Goal: Task Accomplishment & Management: Manage account settings

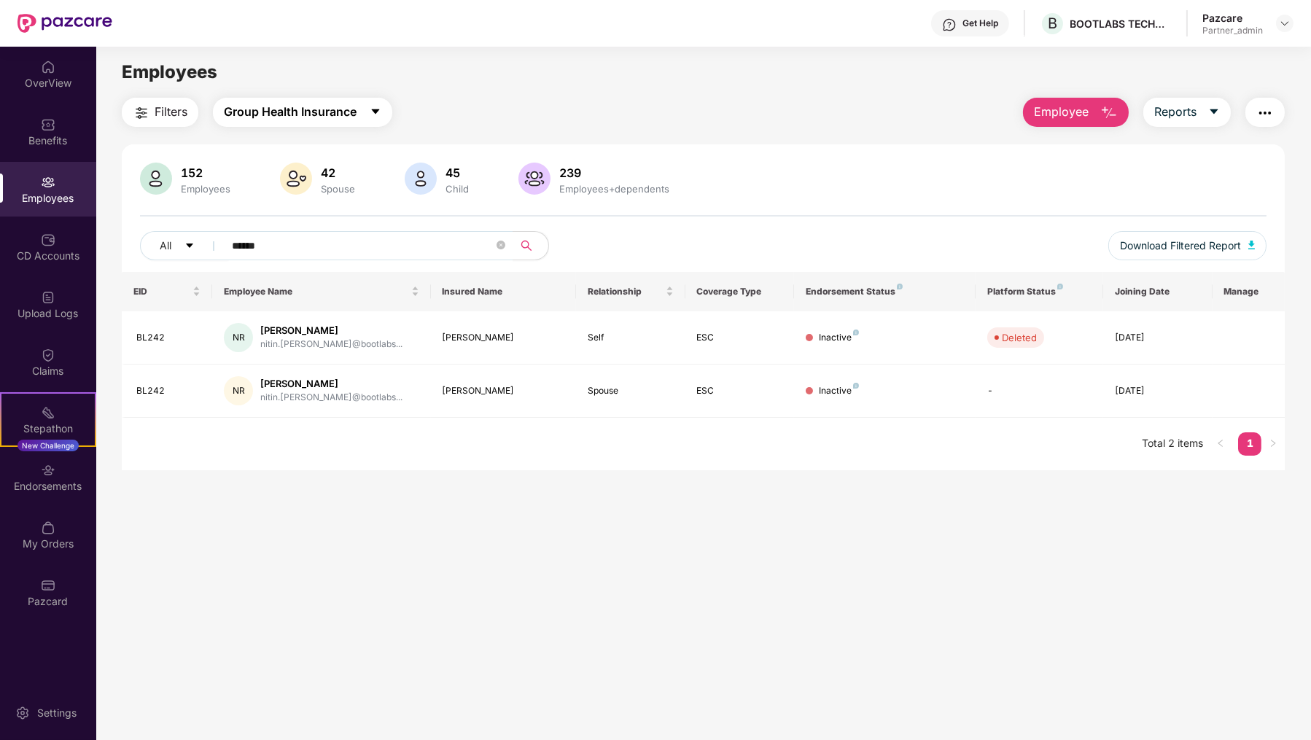
click at [350, 114] on span "Group Health Insurance" at bounding box center [290, 112] width 133 height 18
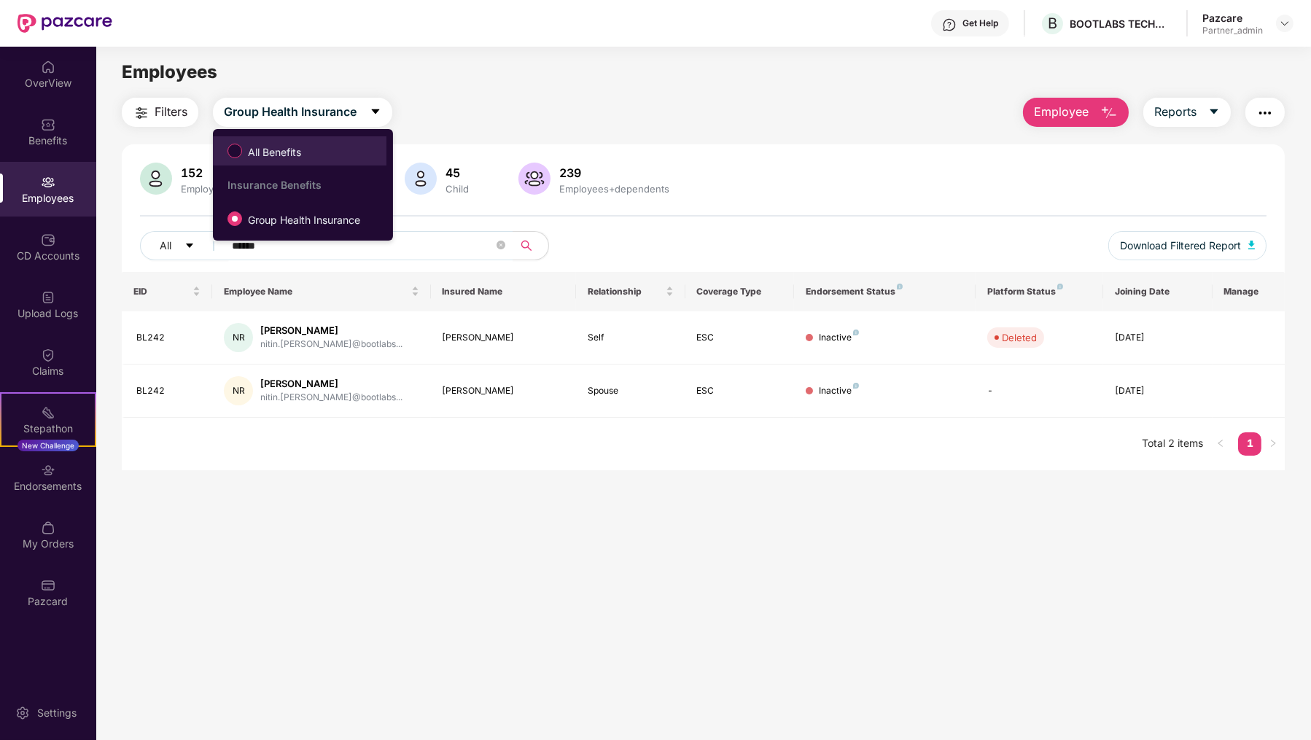
click at [335, 139] on span "All Benefits" at bounding box center [299, 151] width 159 height 25
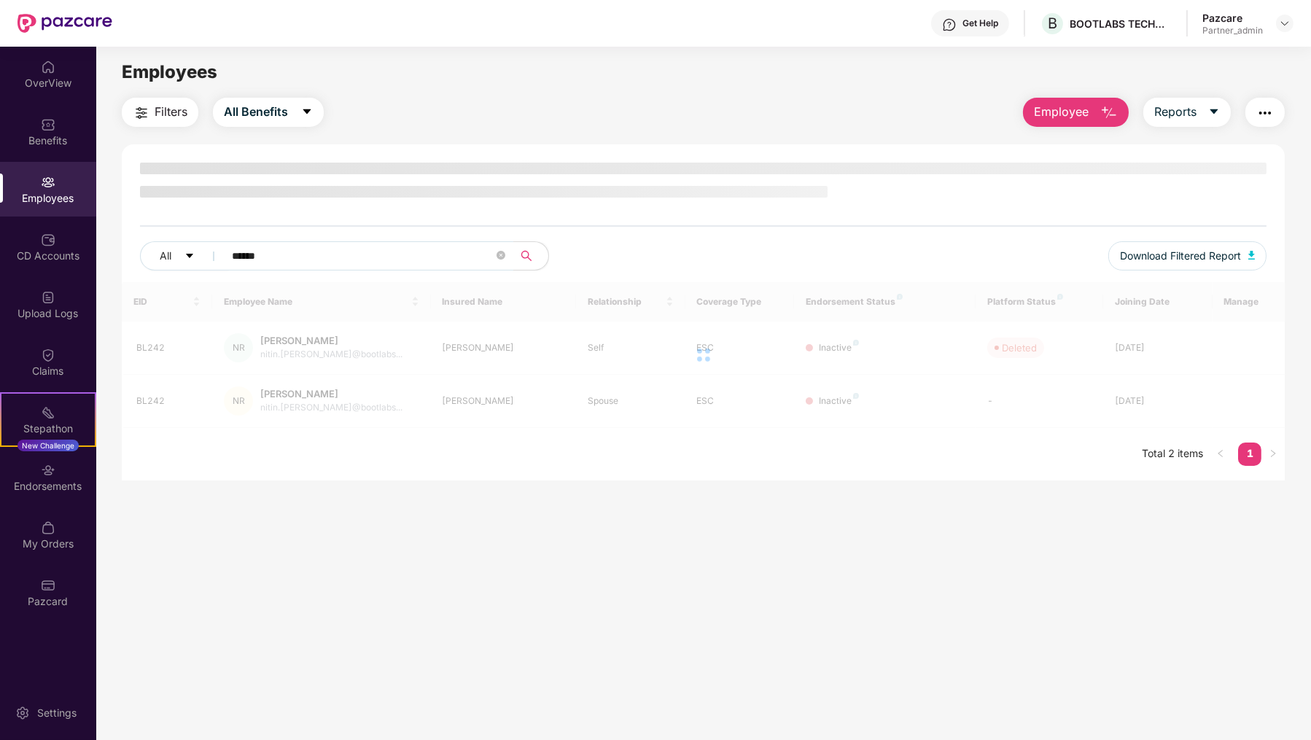
click at [358, 255] on input "*****" at bounding box center [363, 256] width 262 height 22
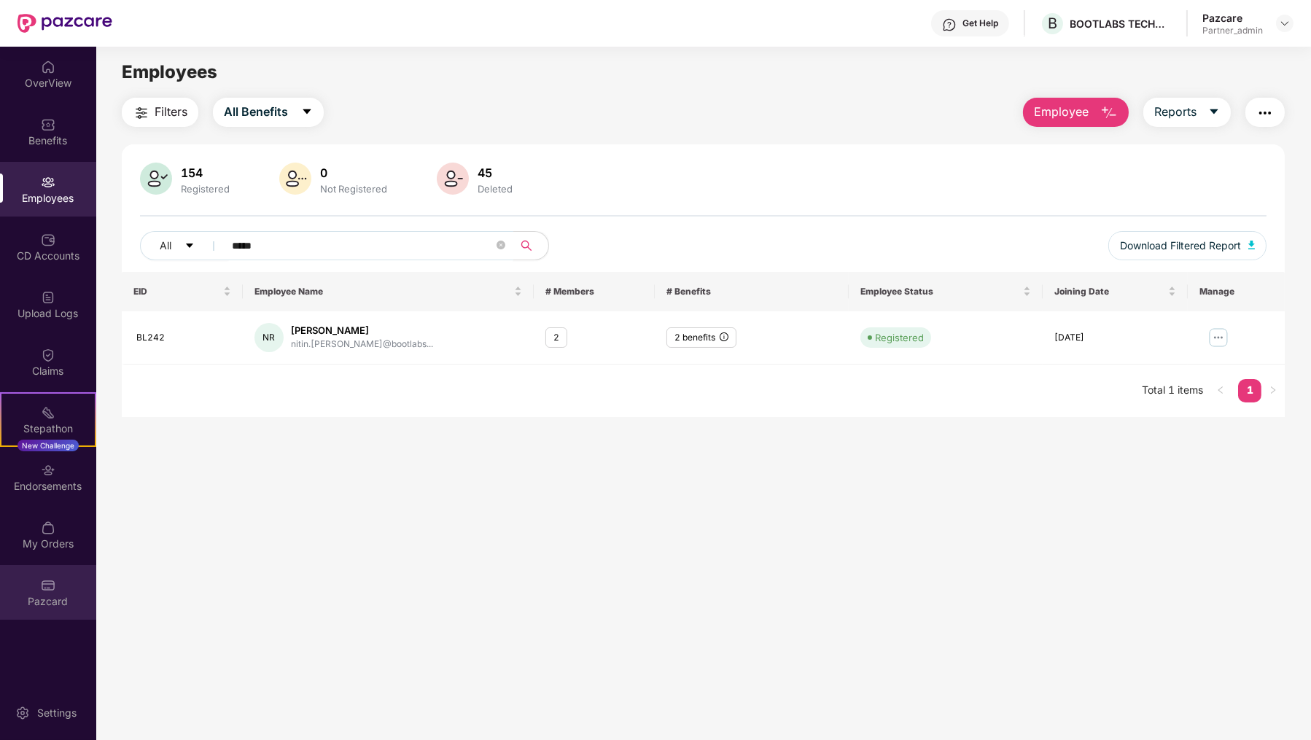
type input "*****"
click at [36, 611] on div "Pazcard" at bounding box center [48, 592] width 96 height 55
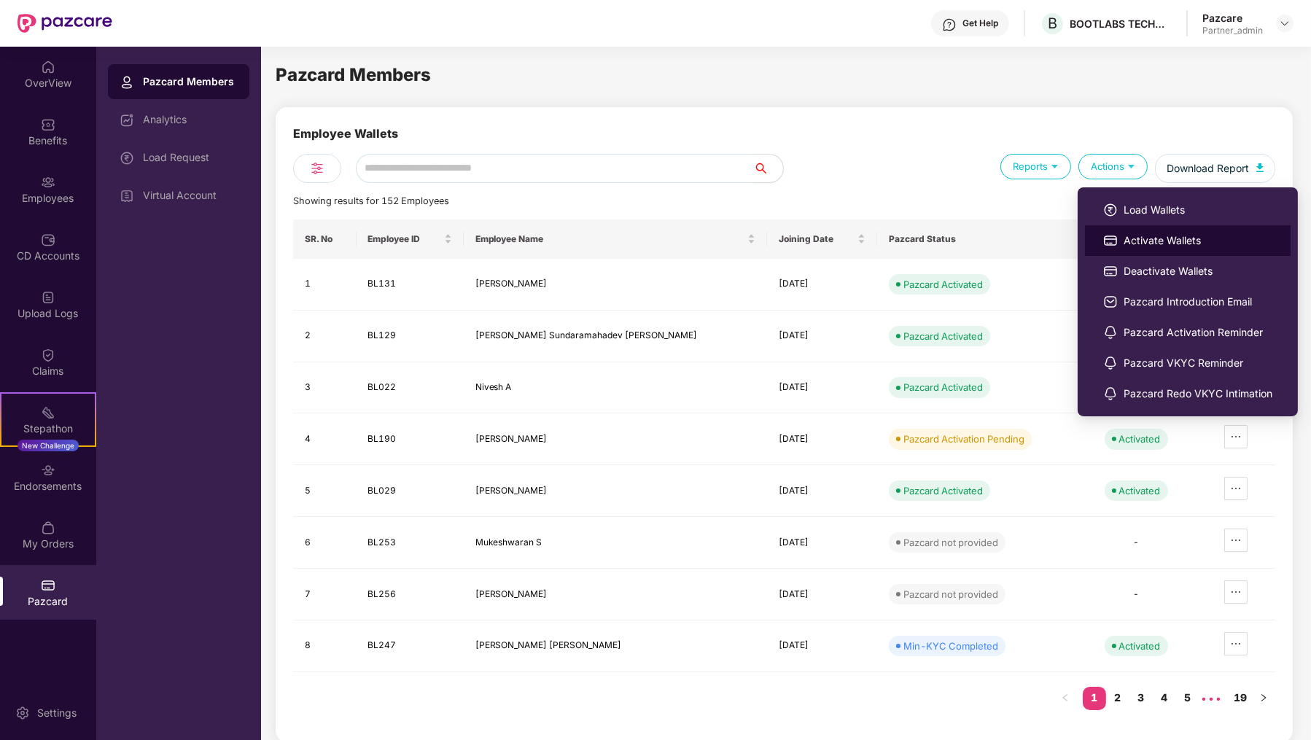
click at [1107, 227] on li "Activate Wallets" at bounding box center [1188, 240] width 206 height 31
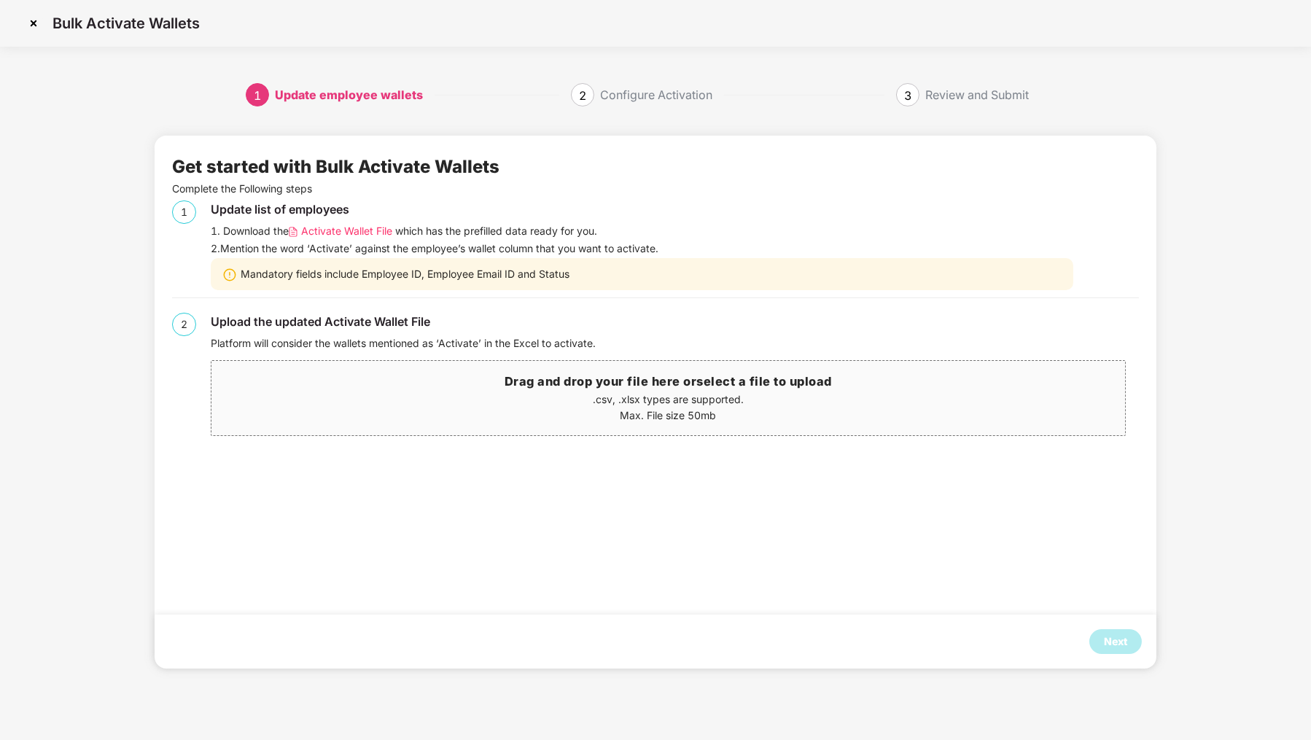
click at [368, 226] on span "Activate Wallet File" at bounding box center [346, 231] width 91 height 16
click at [1129, 642] on div "Next" at bounding box center [1115, 641] width 52 height 25
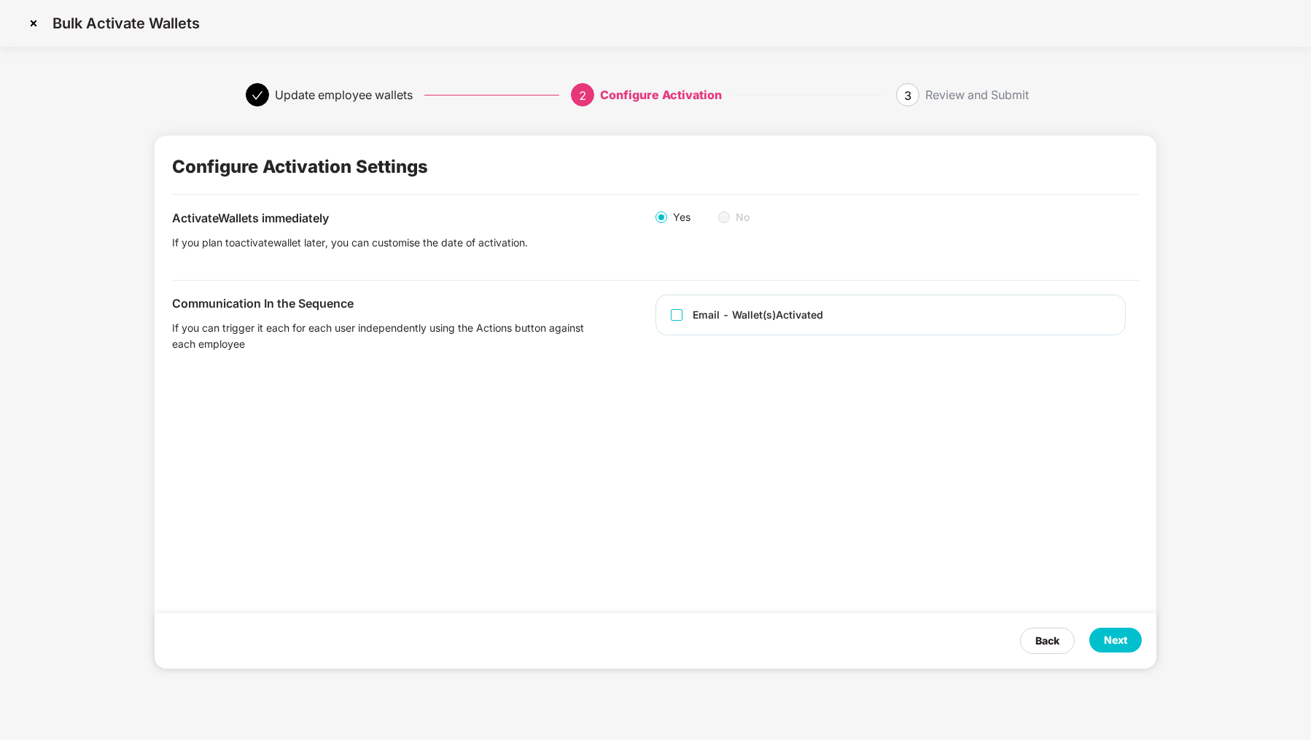
click at [745, 313] on div "Email - Wallet(s) Activated" at bounding box center [758, 315] width 131 height 16
click at [1116, 637] on div "Next" at bounding box center [1115, 640] width 23 height 16
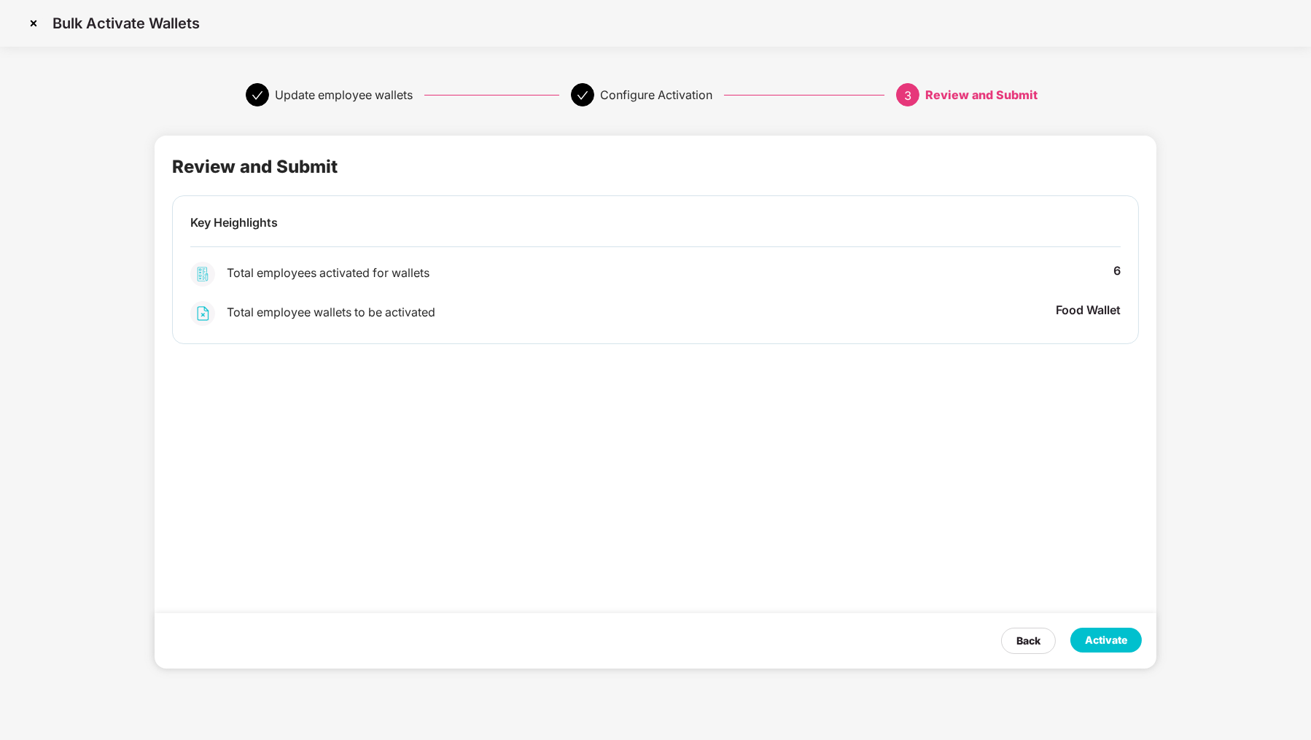
click at [1097, 645] on div "Activate" at bounding box center [1106, 640] width 42 height 16
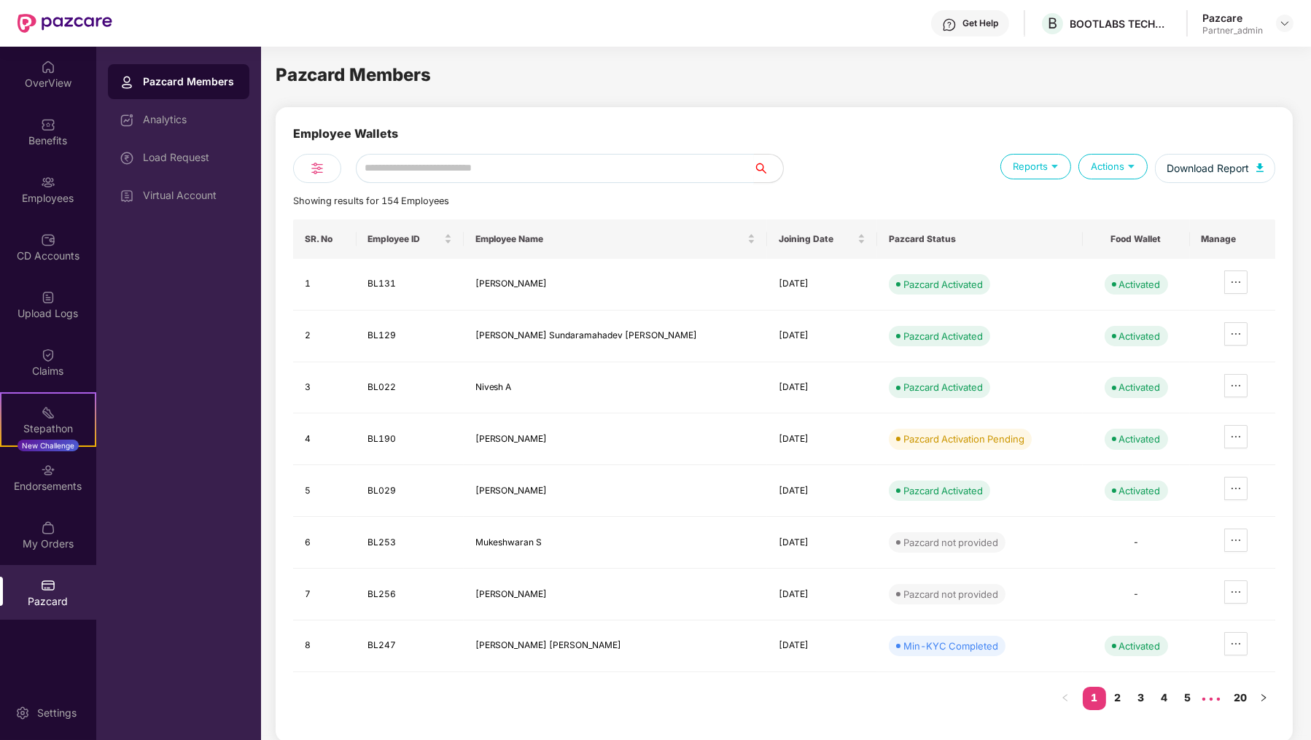
click at [395, 154] on input "text" at bounding box center [555, 168] width 398 height 29
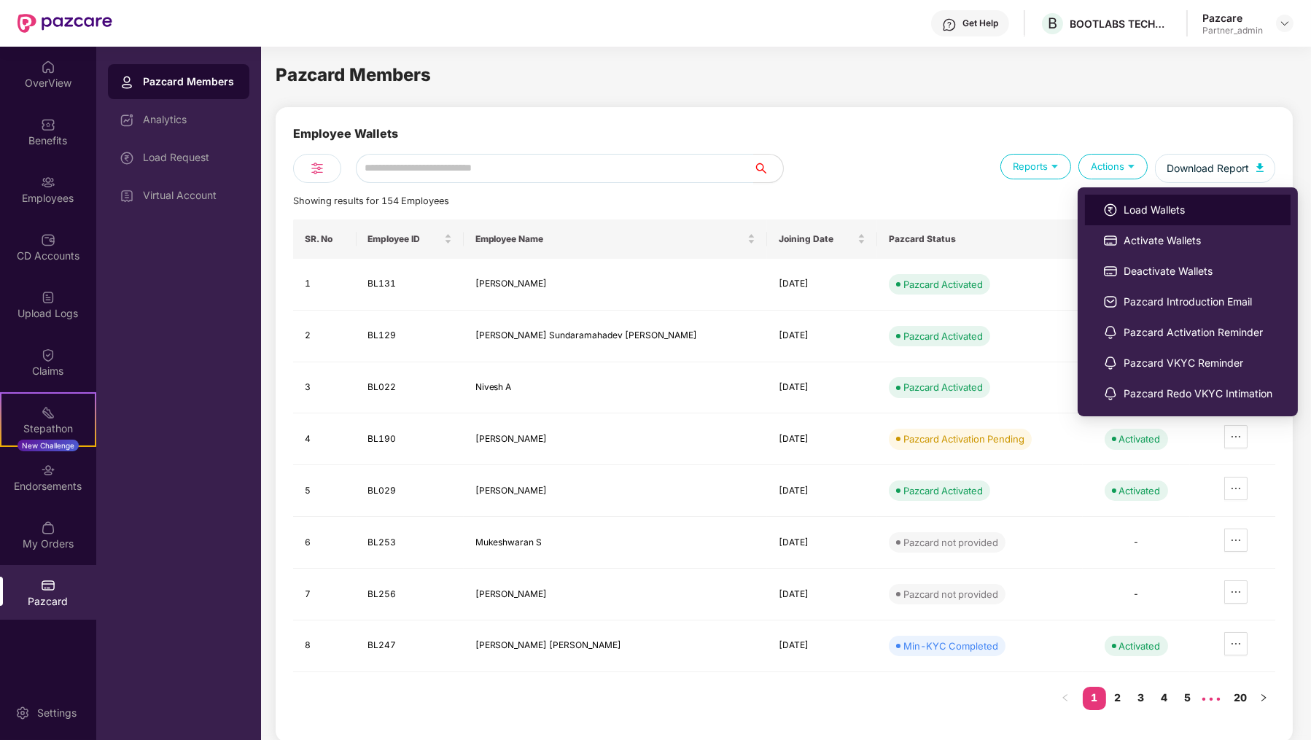
click at [1159, 212] on span "Load Wallets" at bounding box center [1198, 210] width 149 height 16
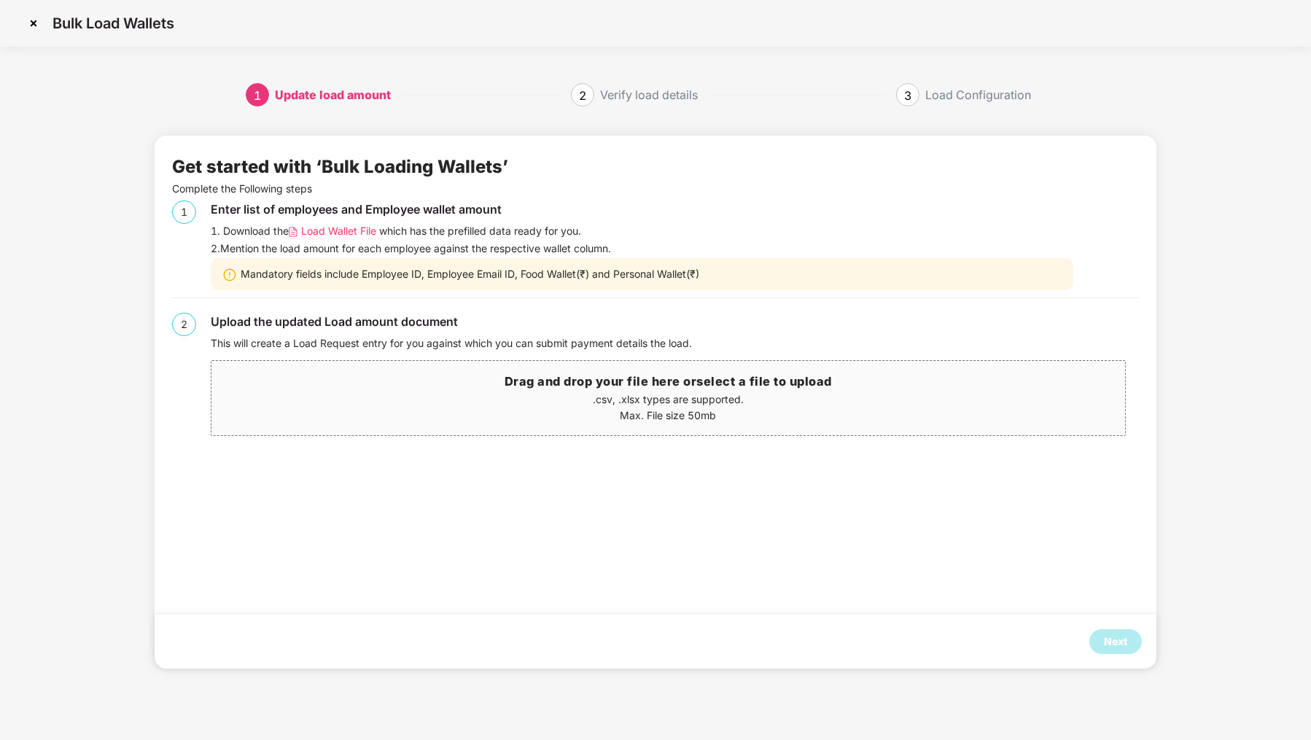
click at [336, 230] on span "Load Wallet File" at bounding box center [338, 231] width 75 height 16
click at [38, 29] on img at bounding box center [33, 23] width 23 height 23
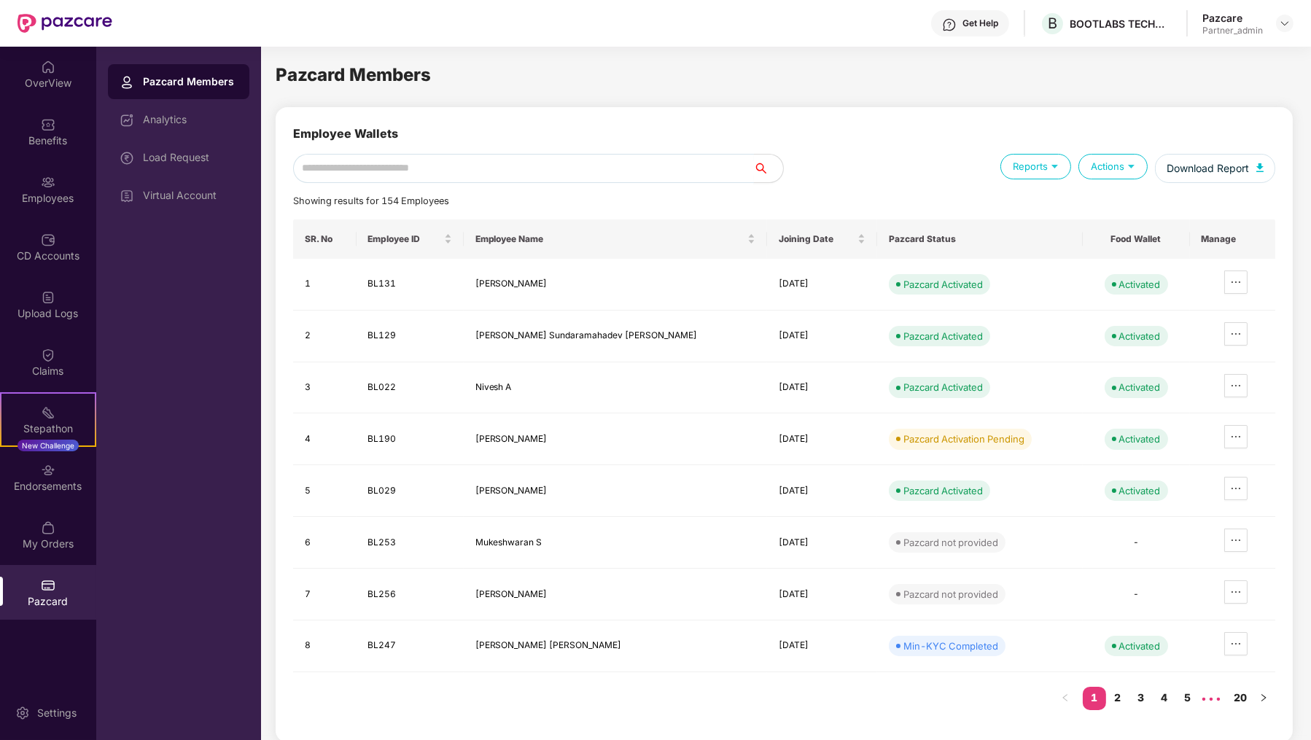
click at [411, 162] on input "text" at bounding box center [523, 168] width 461 height 29
paste input "*****"
type input "*****"
click at [628, 167] on input "text" at bounding box center [555, 168] width 398 height 29
click at [1131, 160] on img at bounding box center [1131, 166] width 14 height 14
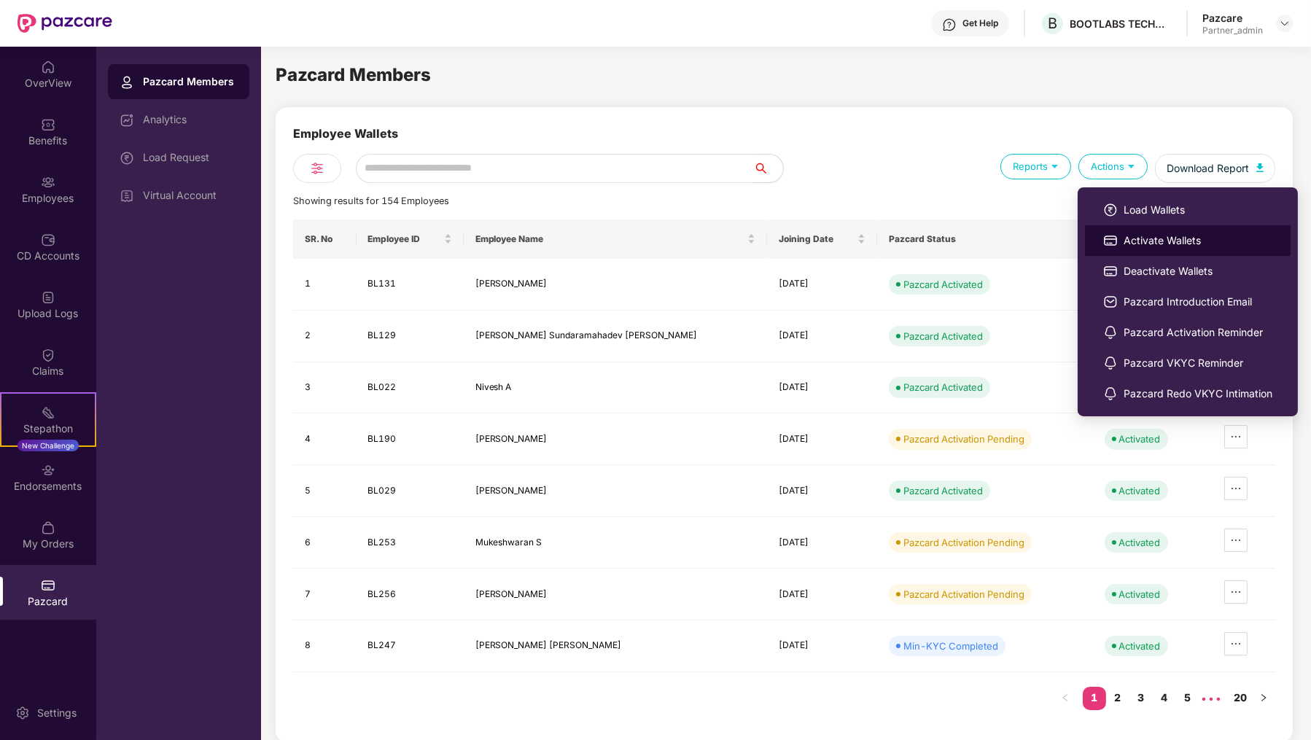
click at [1113, 234] on img at bounding box center [1110, 240] width 15 height 15
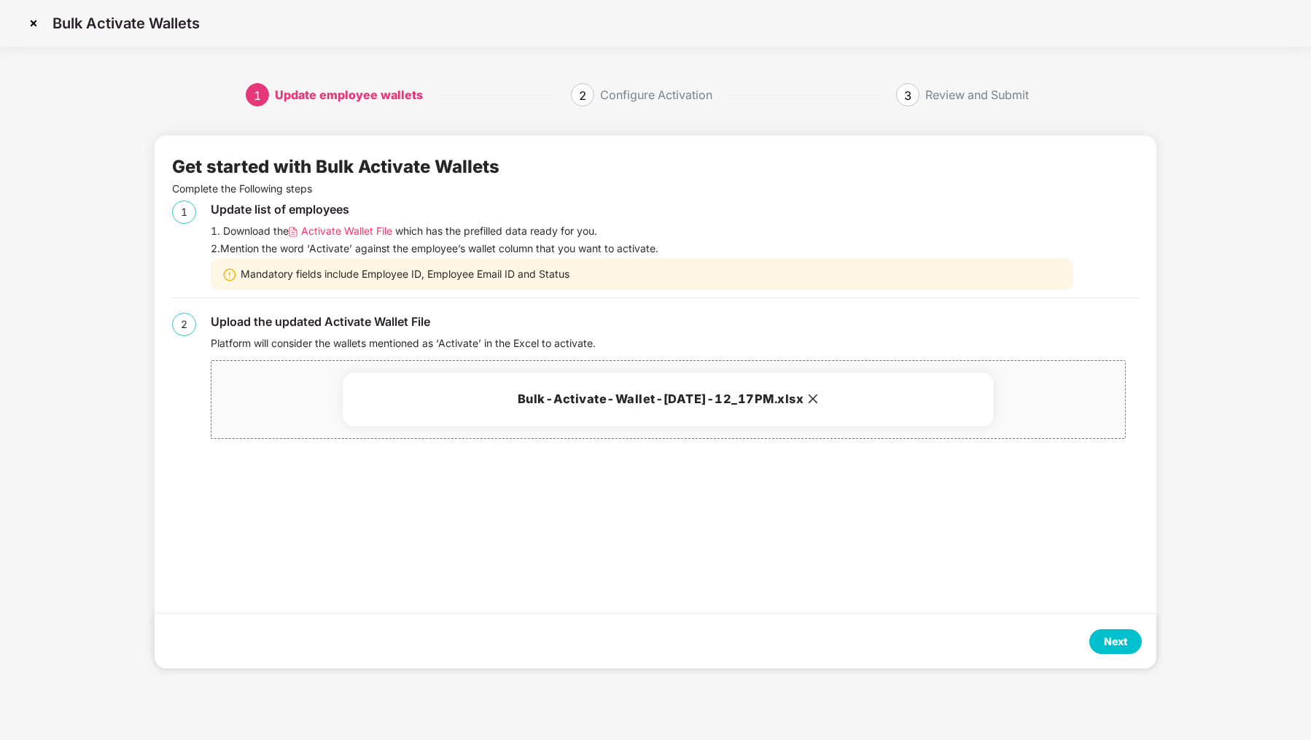
click at [1120, 653] on div "Next" at bounding box center [1115, 641] width 52 height 25
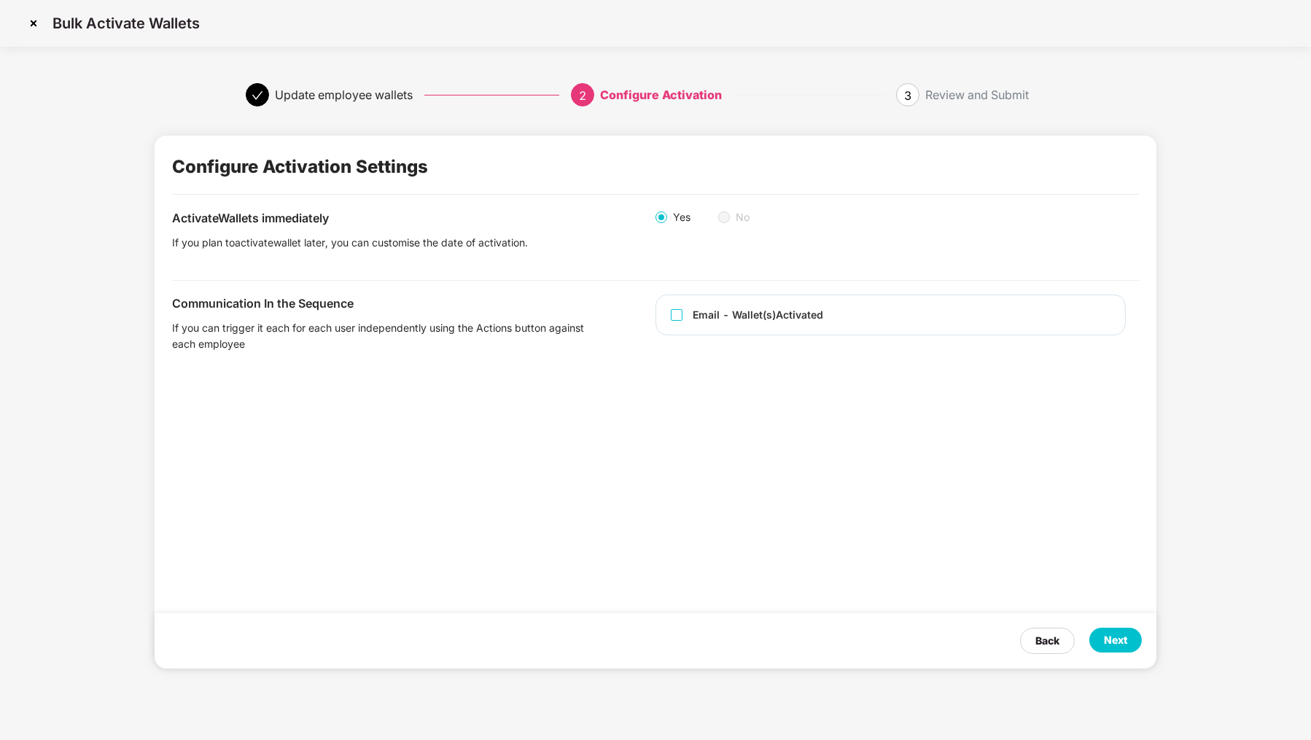
click at [1121, 642] on div "Next" at bounding box center [1115, 640] width 23 height 16
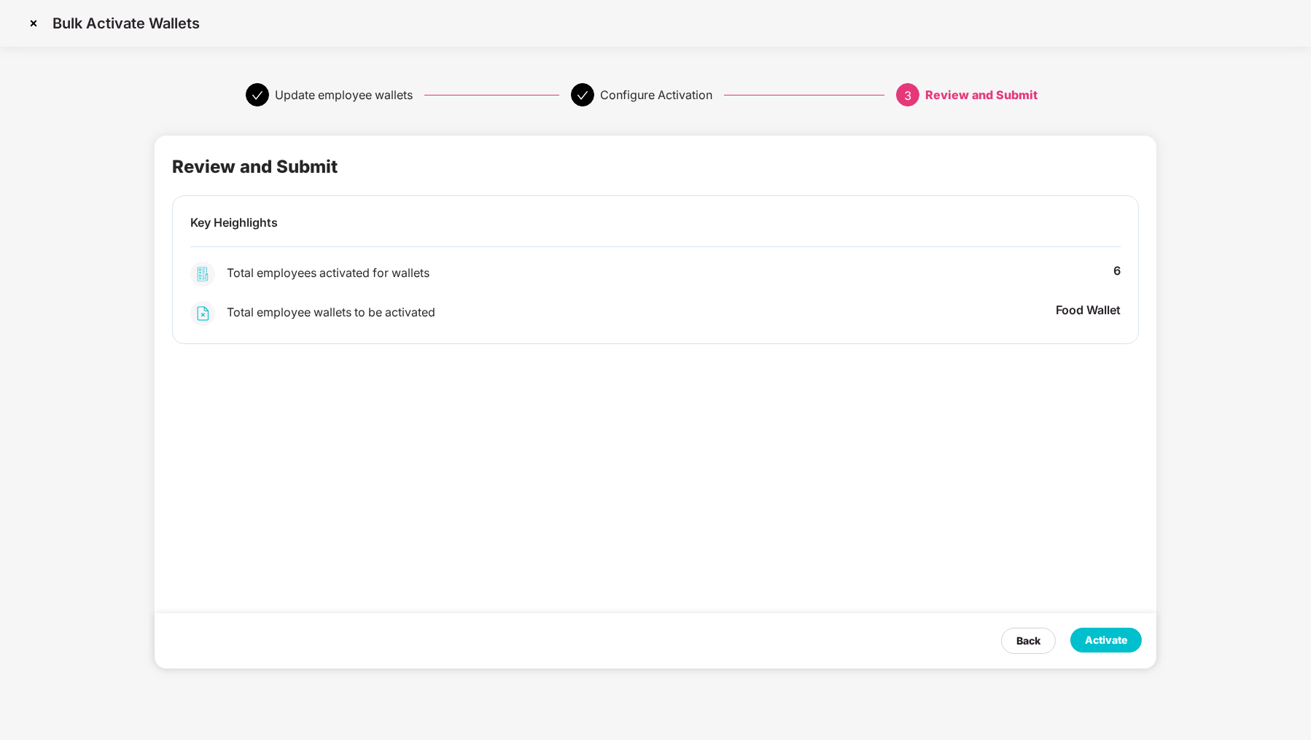
click at [1121, 642] on div "Activate" at bounding box center [1106, 640] width 42 height 16
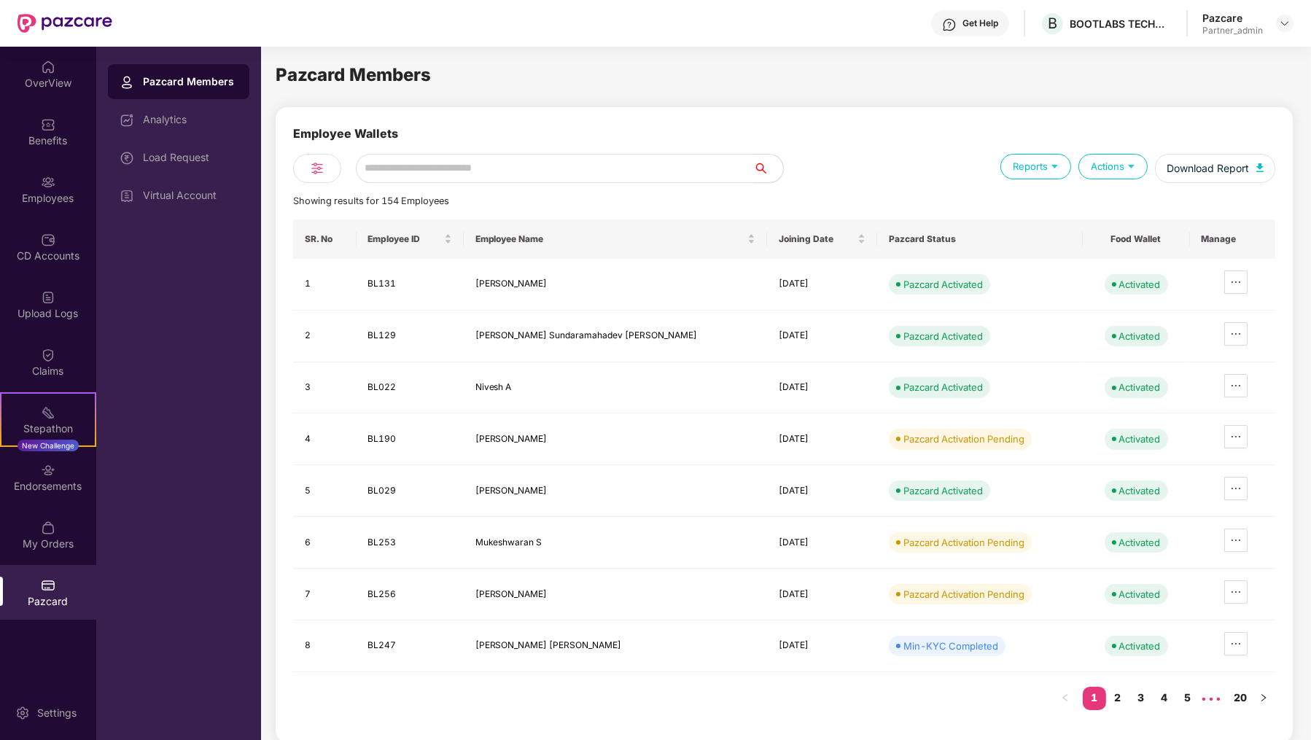
click at [612, 83] on div "Pazcard Members" at bounding box center [784, 75] width 1017 height 28
click at [686, 166] on input "text" at bounding box center [555, 168] width 398 height 29
paste input "*****"
type input "*****"
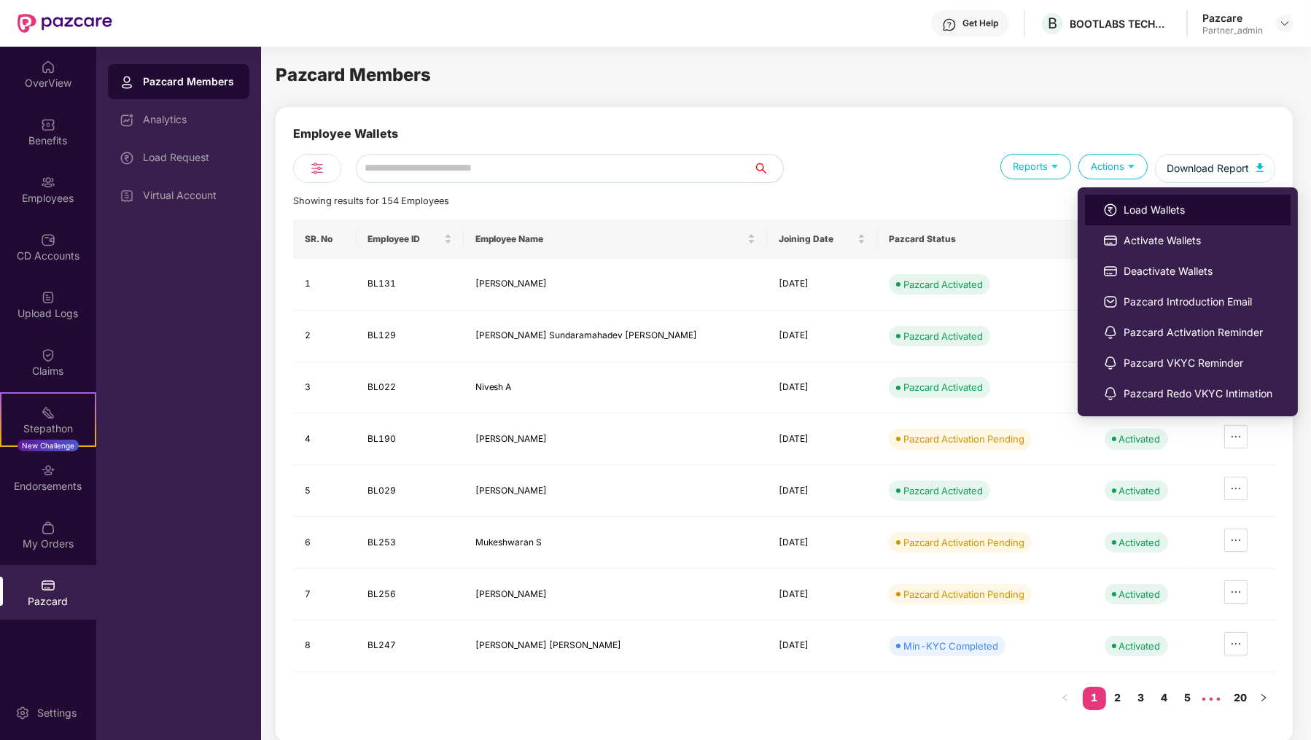
click at [1144, 217] on span "Load Wallets" at bounding box center [1198, 210] width 149 height 16
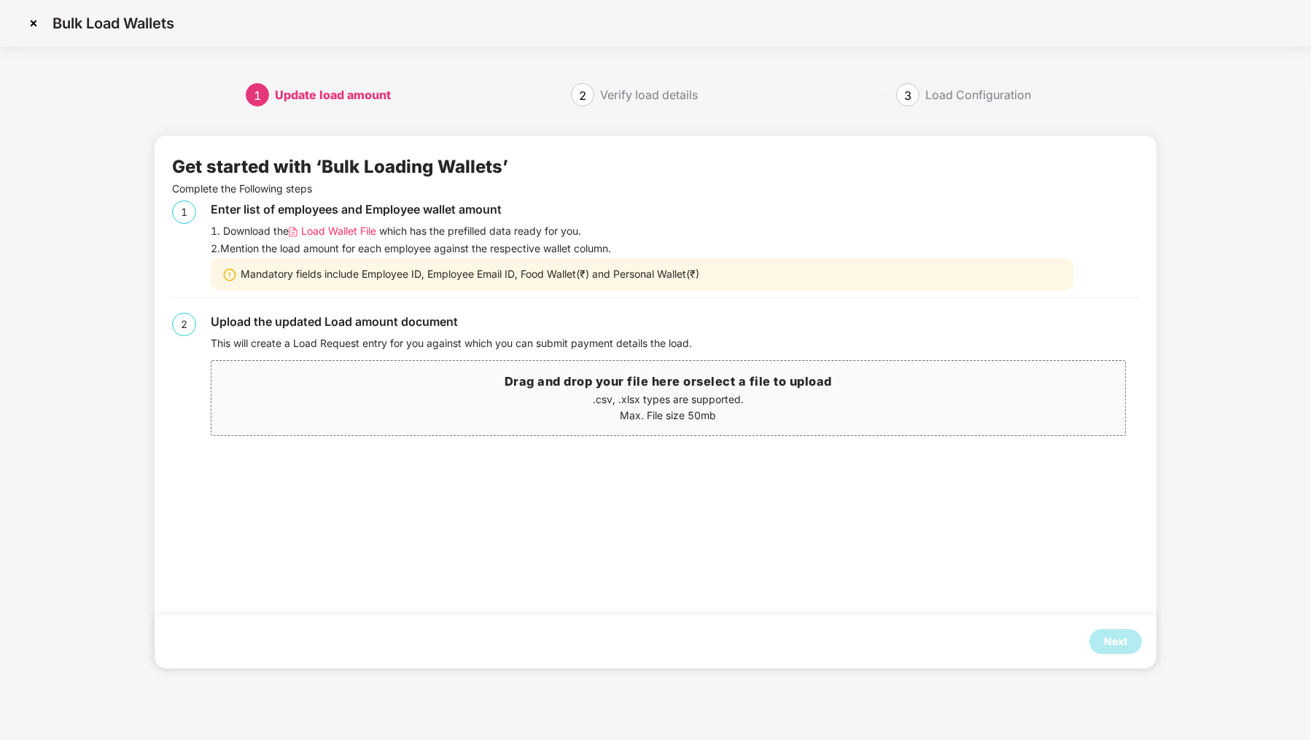
click at [324, 242] on div "2. Mention the load amount for each employee against the respective wallet colu…" at bounding box center [674, 249] width 927 height 16
click at [328, 235] on span "Load Wallet File" at bounding box center [338, 231] width 75 height 16
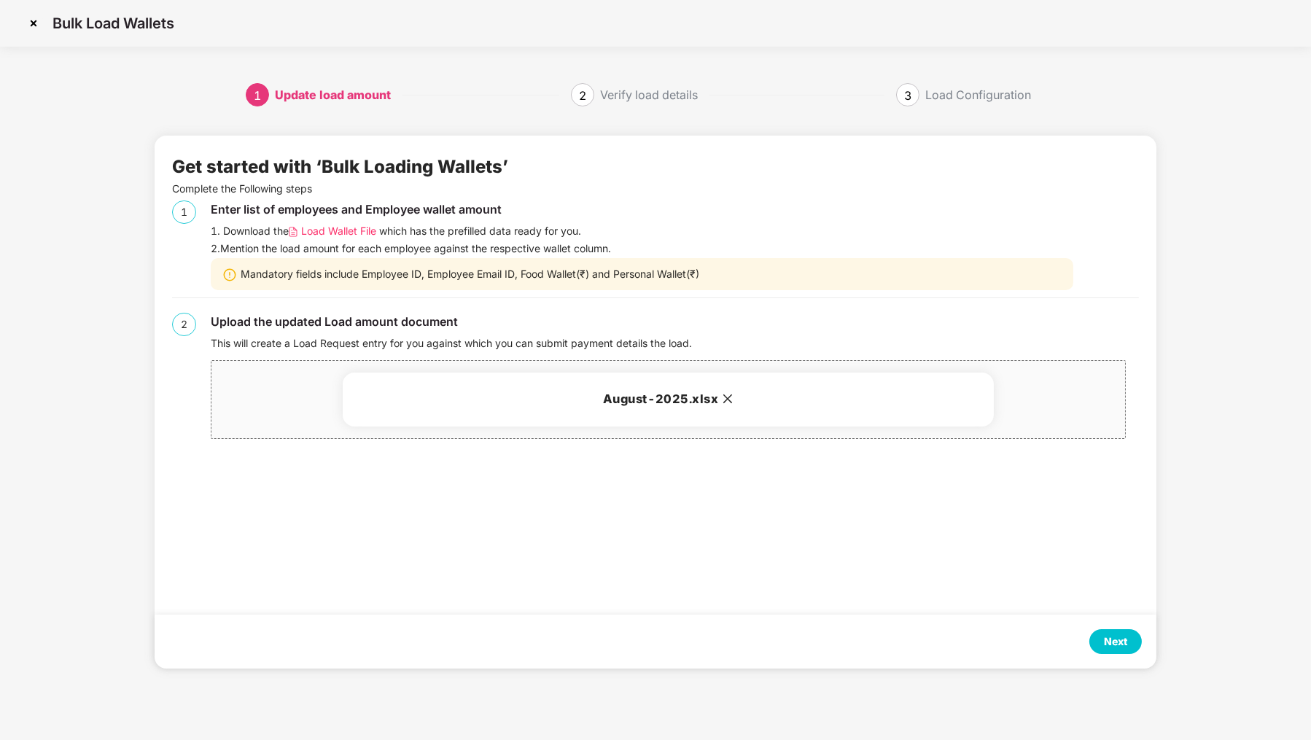
click at [1137, 651] on div "Next" at bounding box center [1115, 641] width 52 height 25
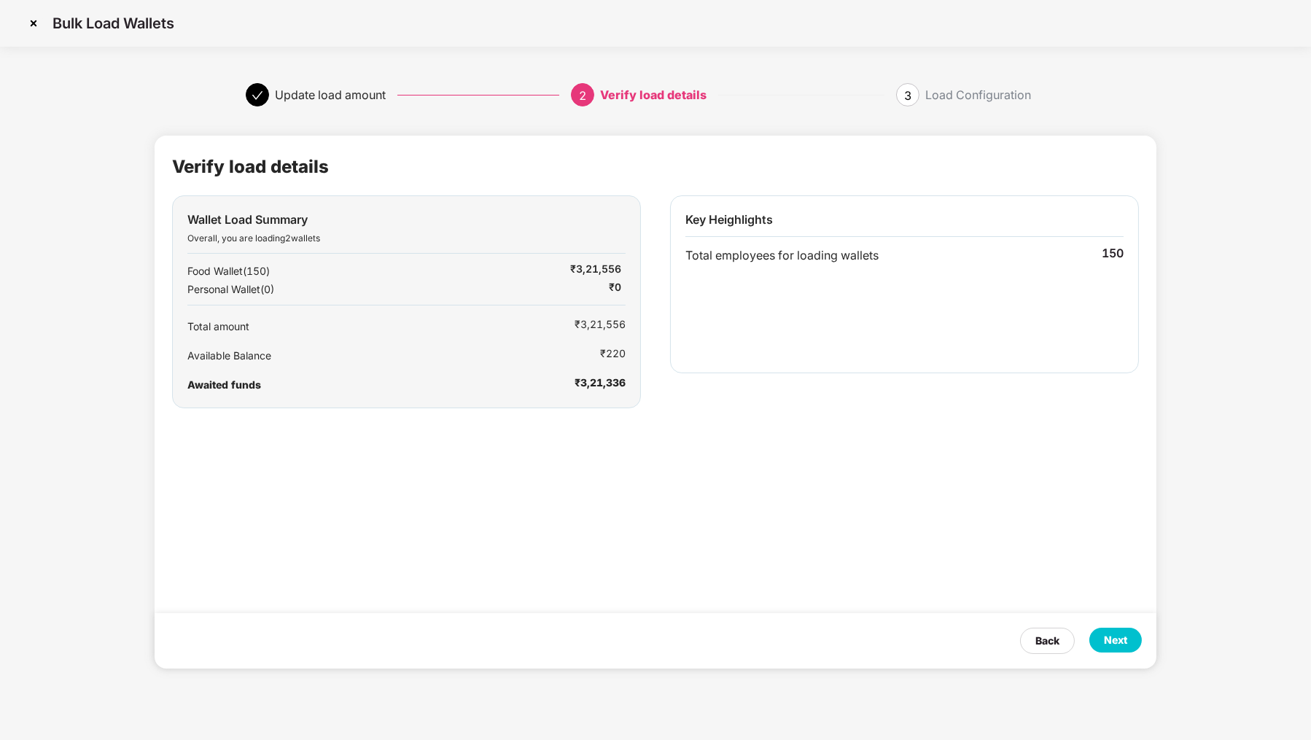
click at [1104, 637] on div "Next" at bounding box center [1115, 640] width 52 height 25
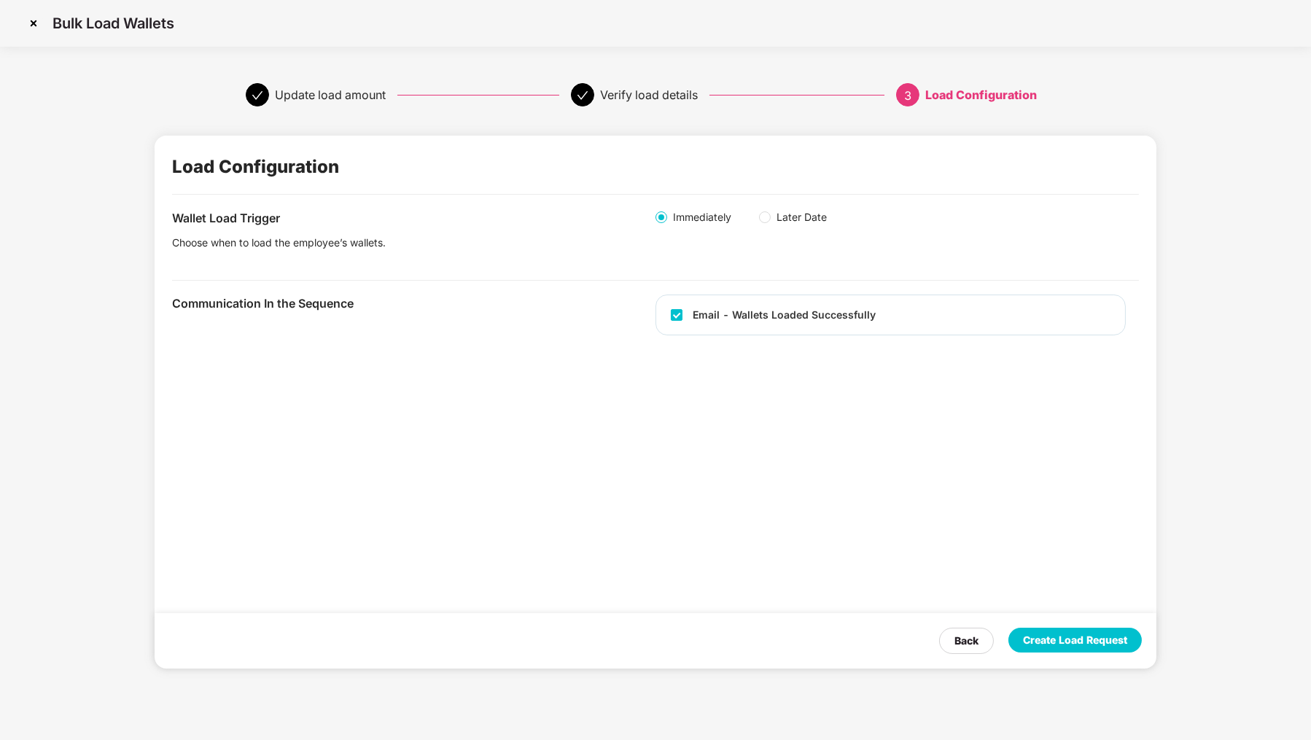
click at [1024, 637] on div "Create Load Request" at bounding box center [1075, 640] width 104 height 16
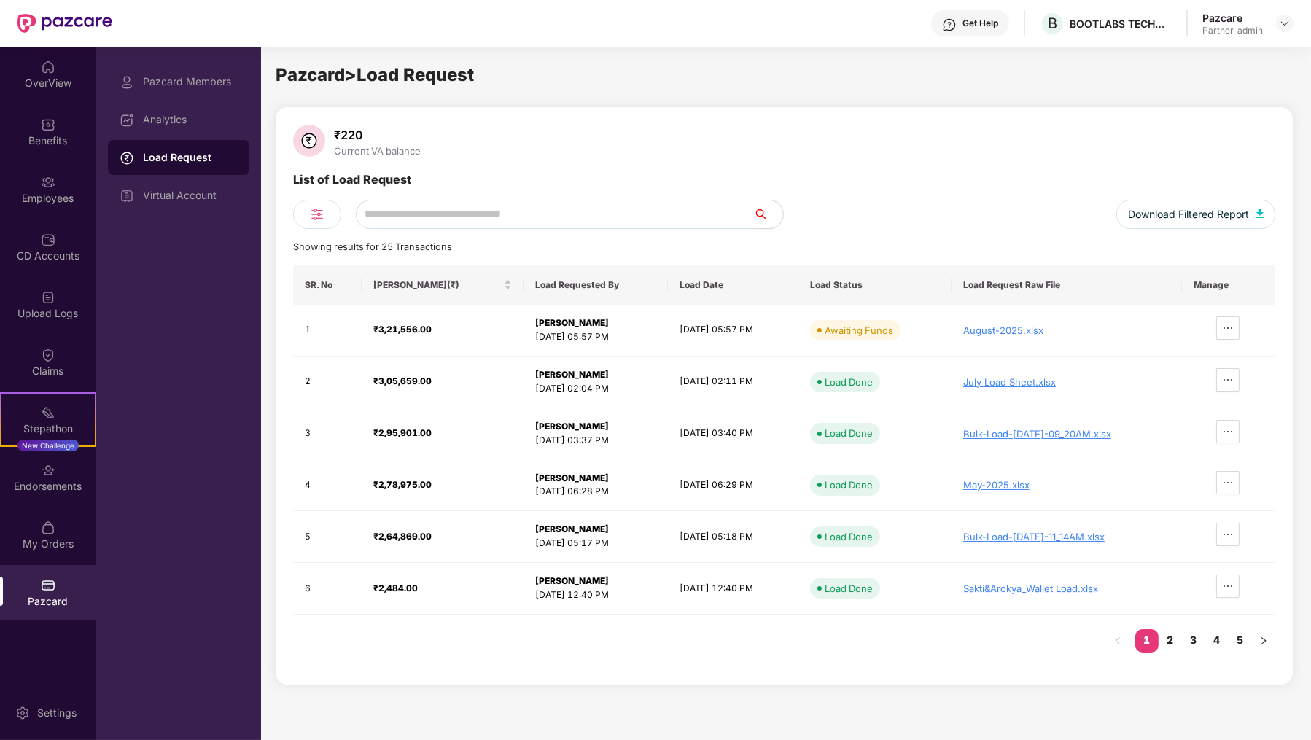
click at [207, 173] on div "Load Request" at bounding box center [178, 157] width 141 height 35
click at [206, 204] on div "Virtual Account" at bounding box center [178, 195] width 141 height 35
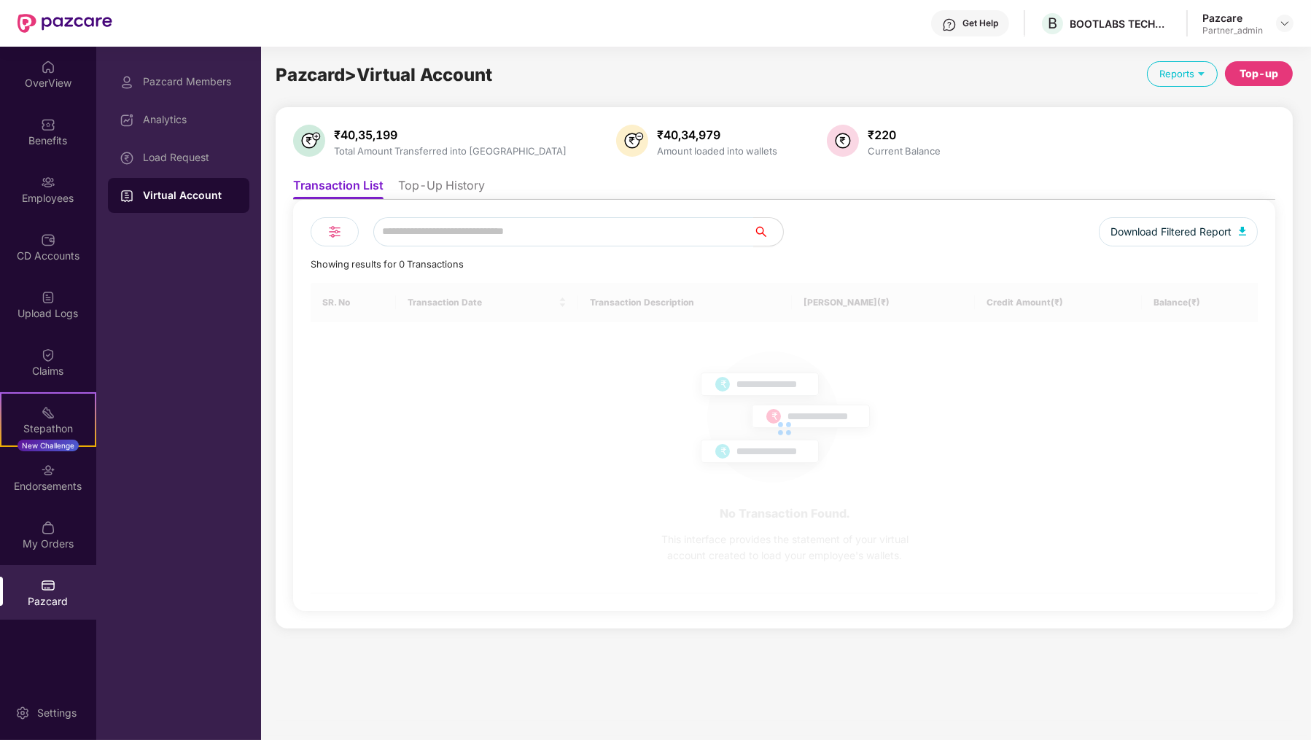
click at [418, 172] on ul "Transaction List Top-Up History" at bounding box center [784, 185] width 982 height 29
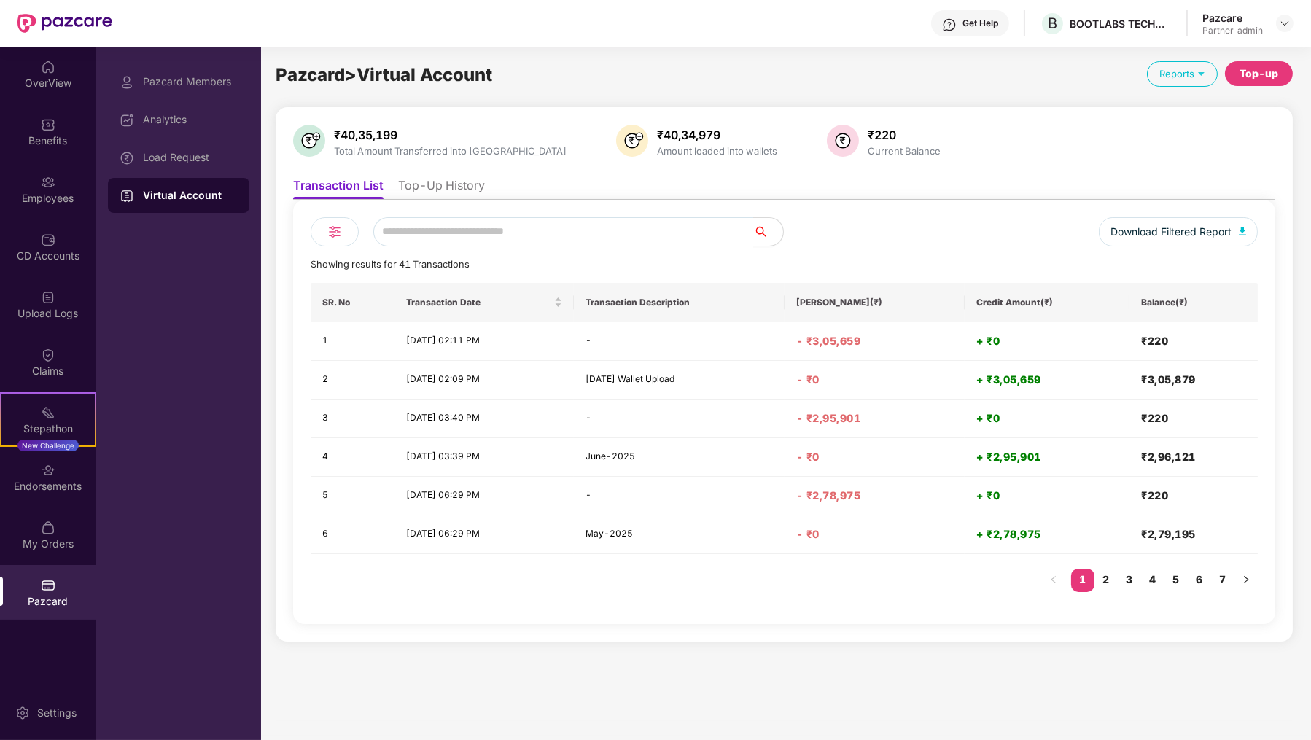
click at [415, 187] on li "Top-Up History" at bounding box center [441, 188] width 87 height 21
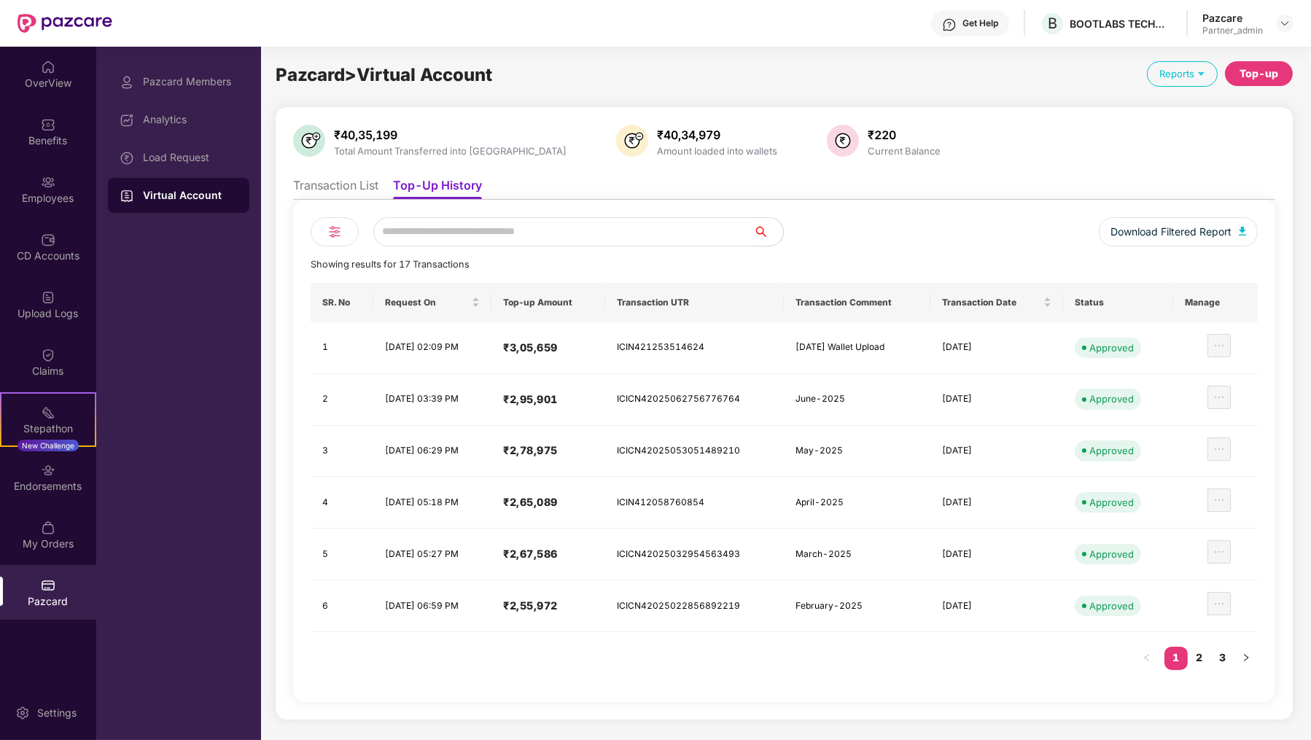
click at [1256, 76] on div "Top-up" at bounding box center [1258, 74] width 39 height 16
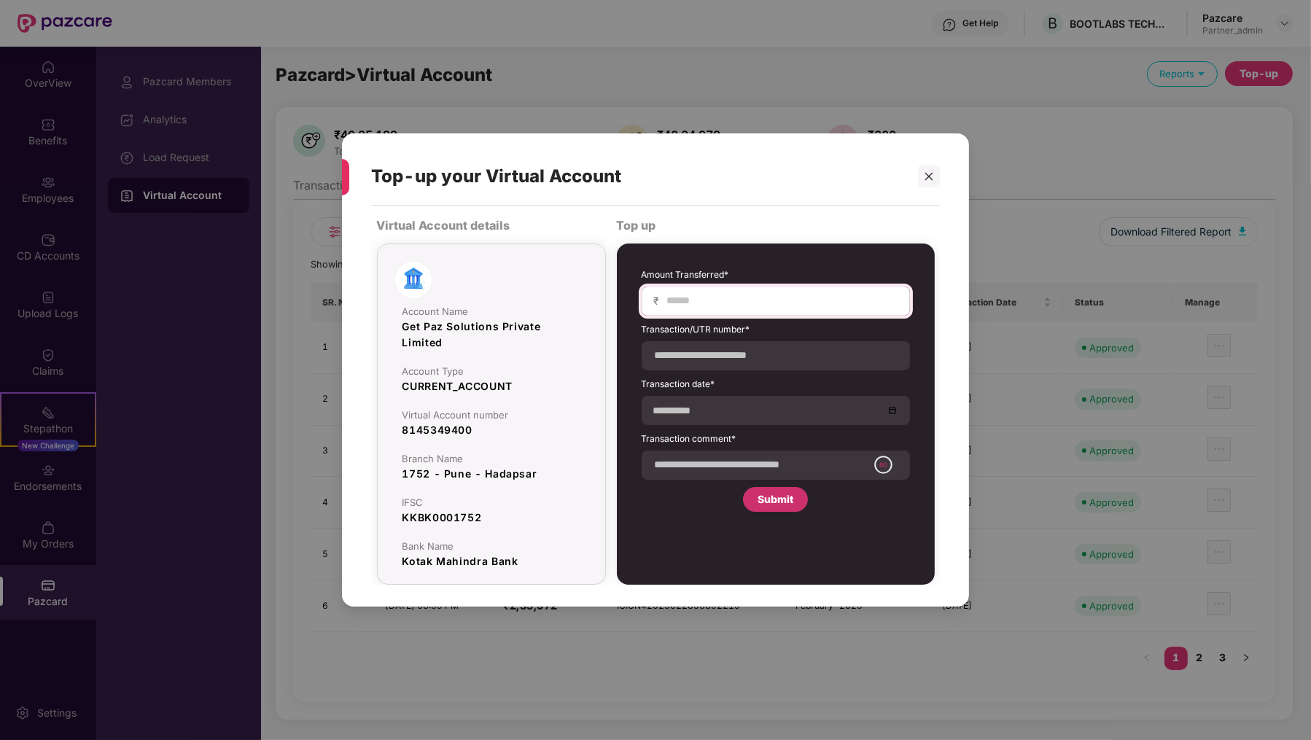
click at [699, 311] on div "₹" at bounding box center [776, 301] width 268 height 29
click at [701, 308] on input at bounding box center [782, 300] width 232 height 15
click at [694, 304] on input "******" at bounding box center [782, 300] width 232 height 15
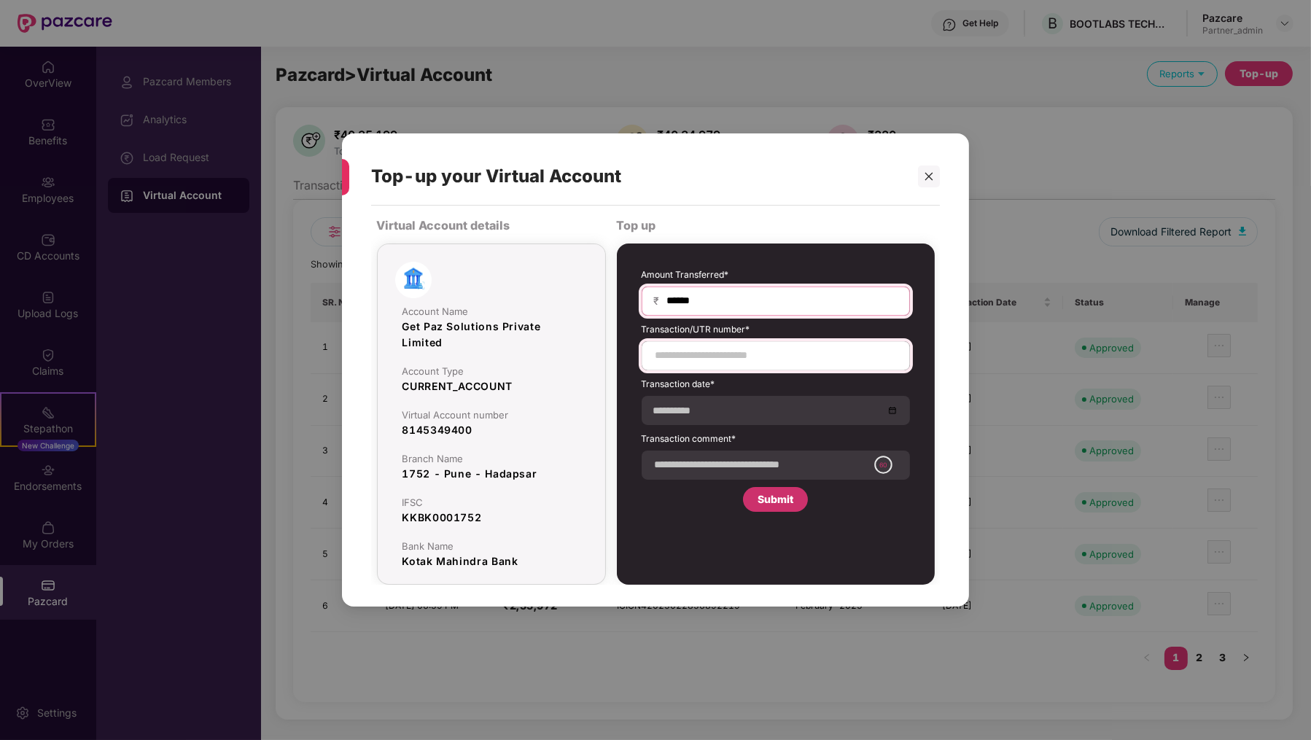
type input "******"
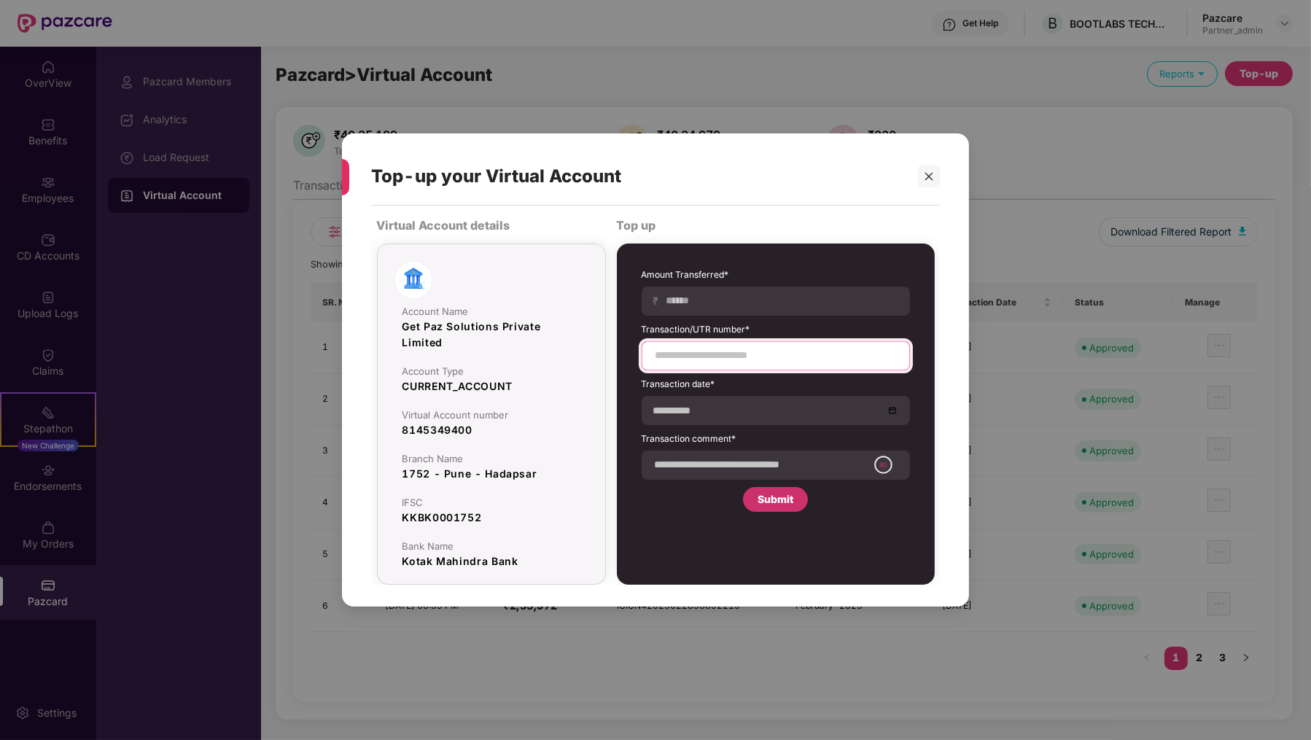
click at [689, 350] on input at bounding box center [776, 355] width 244 height 15
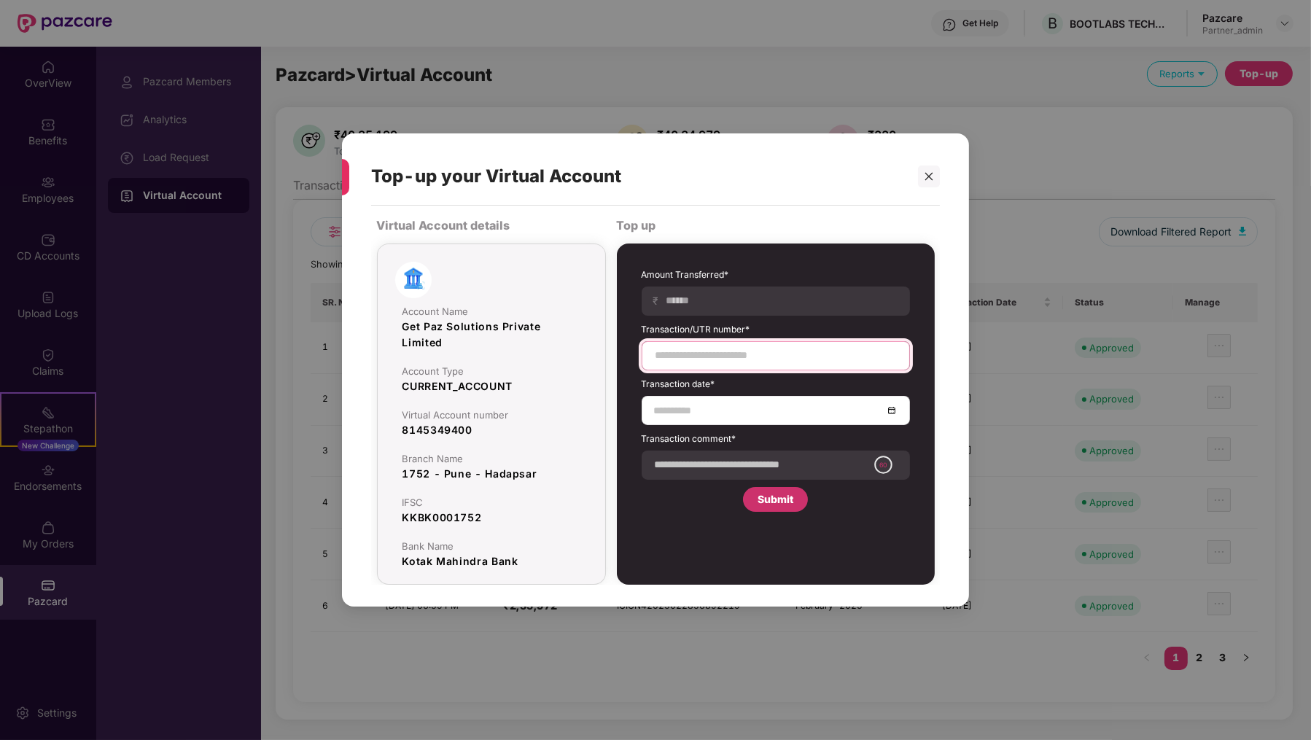
paste input "**********"
type input "**********"
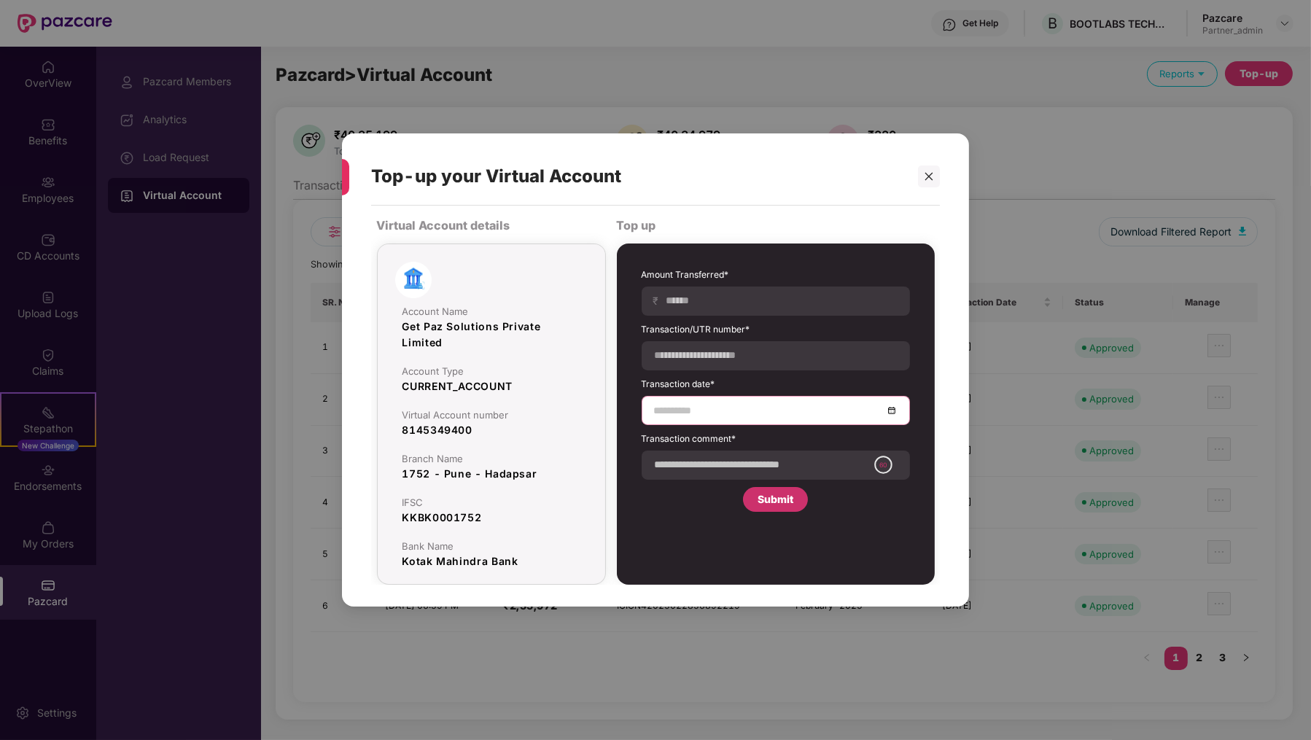
click at [720, 408] on input at bounding box center [768, 410] width 229 height 16
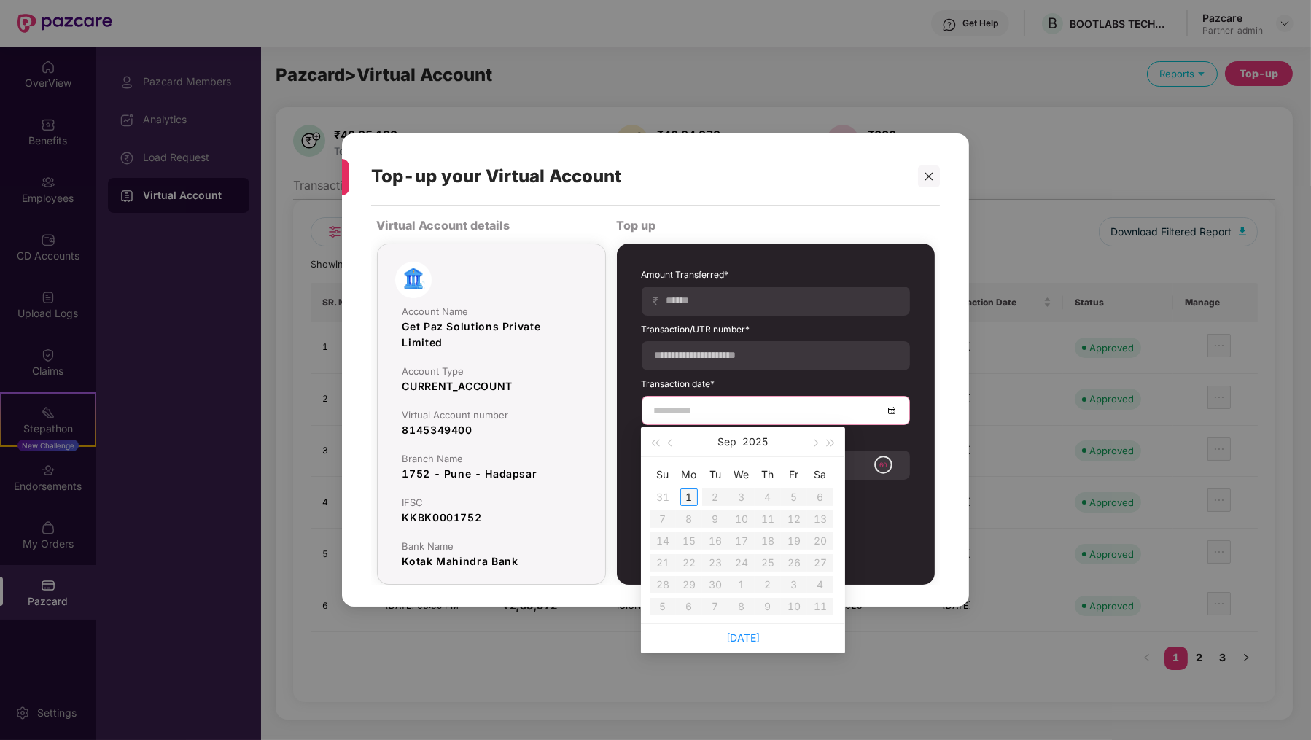
type input "**********"
click at [672, 445] on span "button" at bounding box center [671, 443] width 7 height 7
type input "**********"
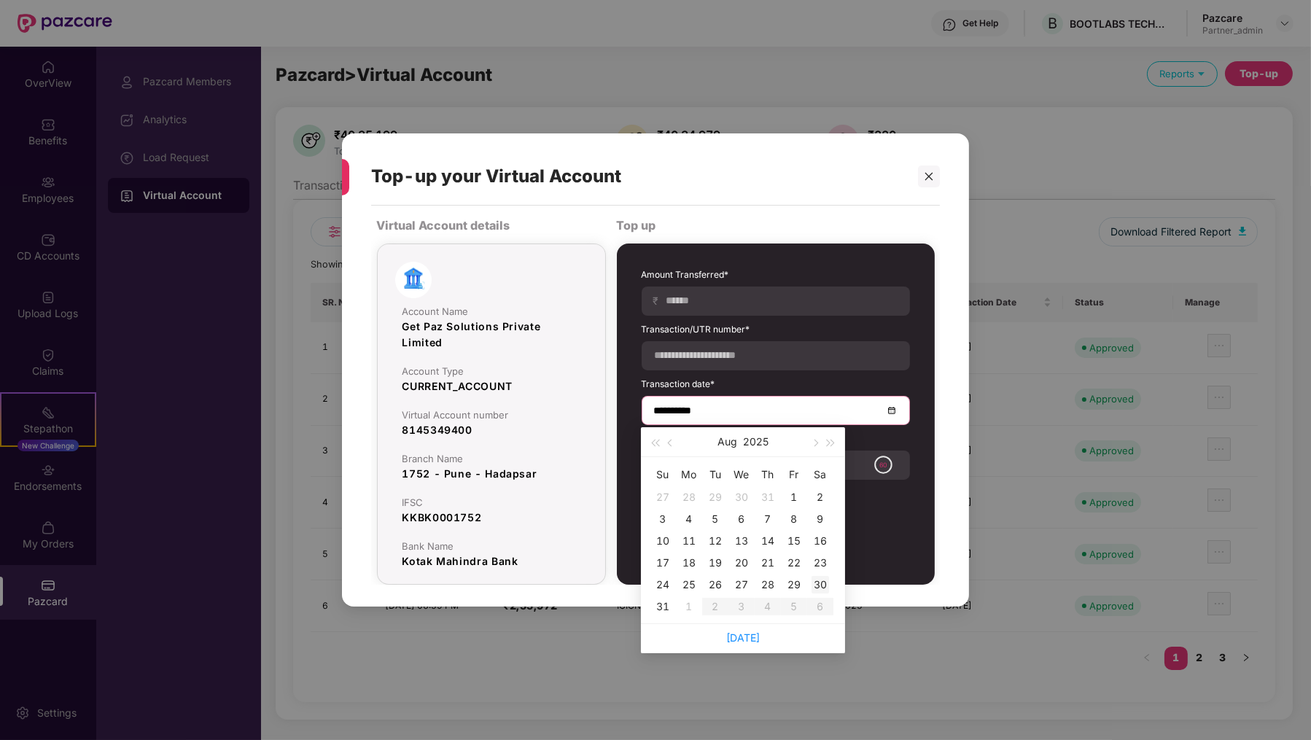
click at [814, 587] on div "30" at bounding box center [820, 584] width 17 height 17
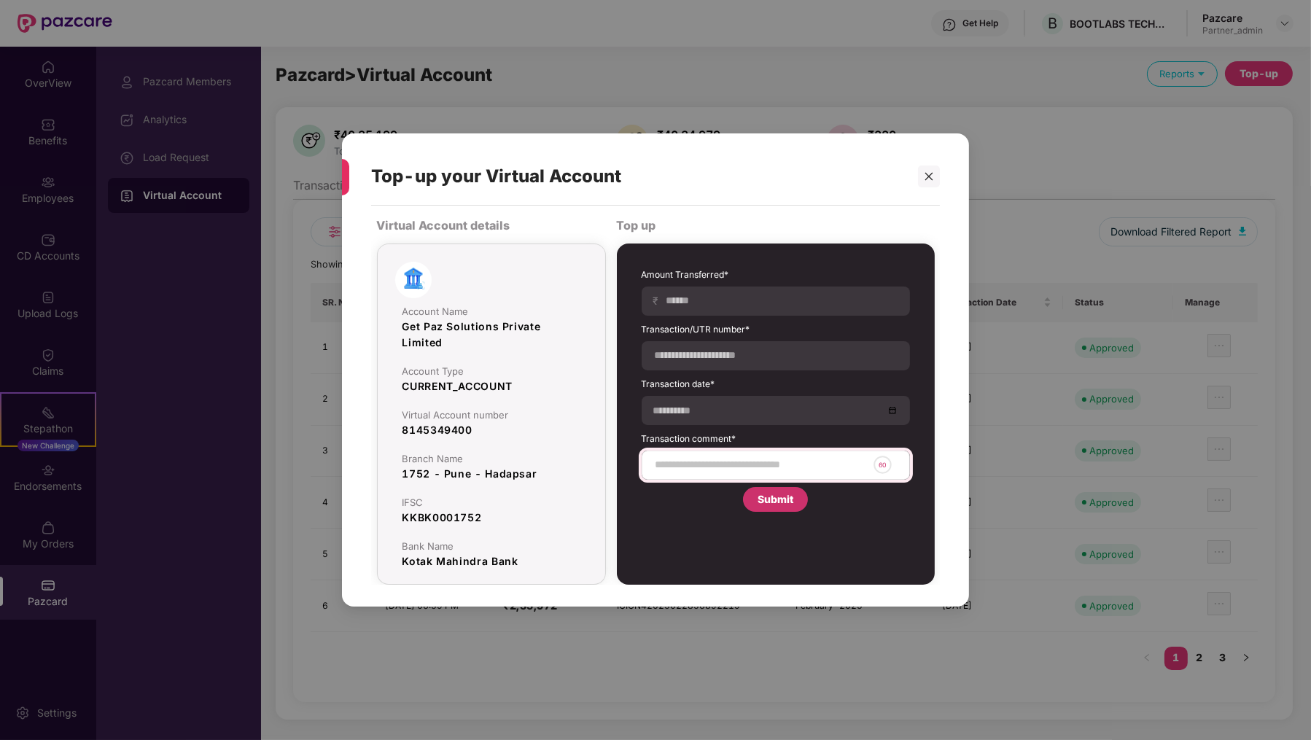
click at [668, 455] on div "60" at bounding box center [776, 465] width 268 height 29
click at [669, 459] on input at bounding box center [761, 464] width 214 height 15
type input "**********"
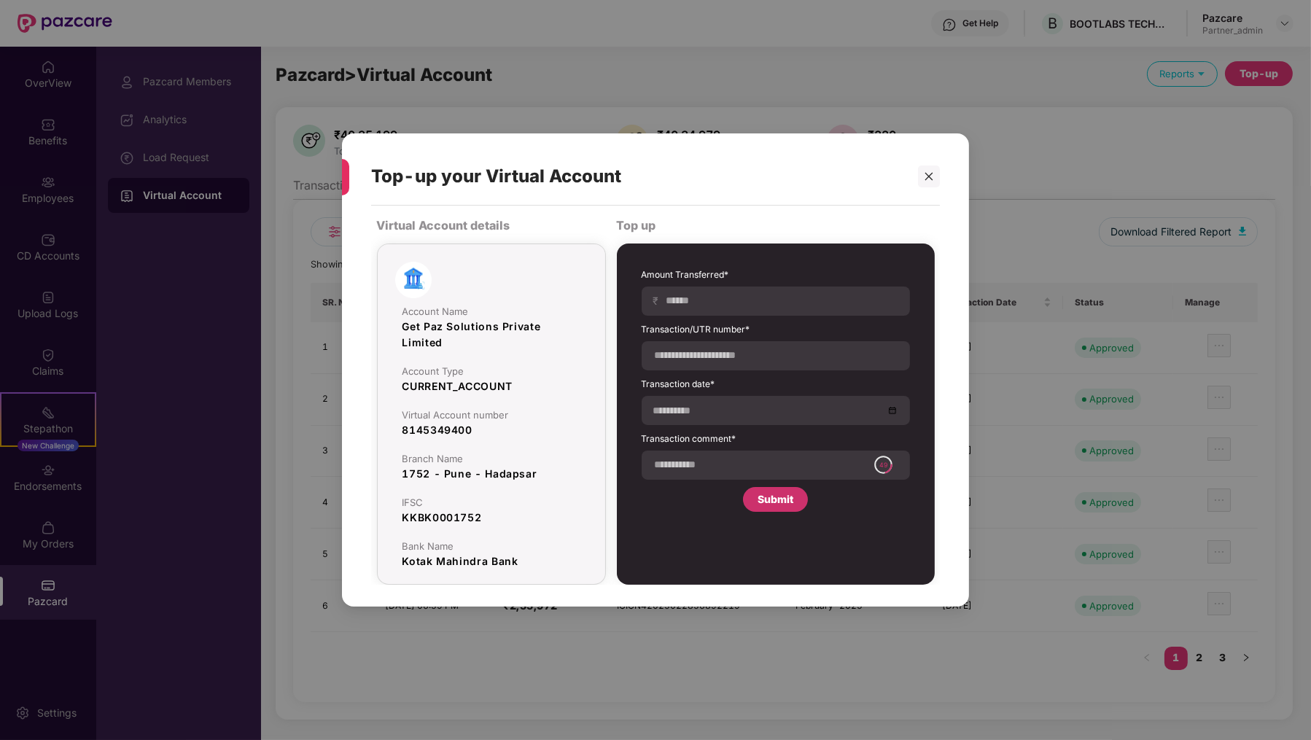
click at [787, 492] on div "Submit" at bounding box center [776, 499] width 36 height 16
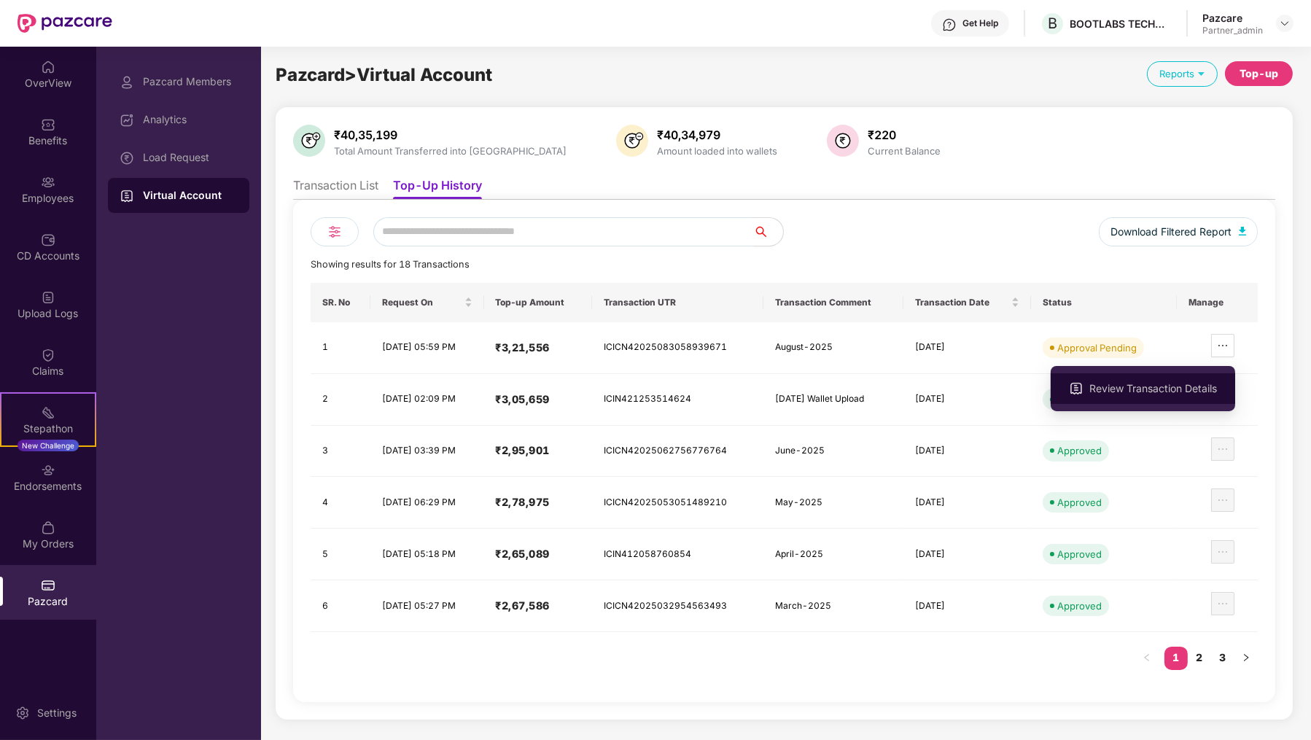
click at [1169, 380] on li "Review Transaction Details" at bounding box center [1143, 388] width 184 height 31
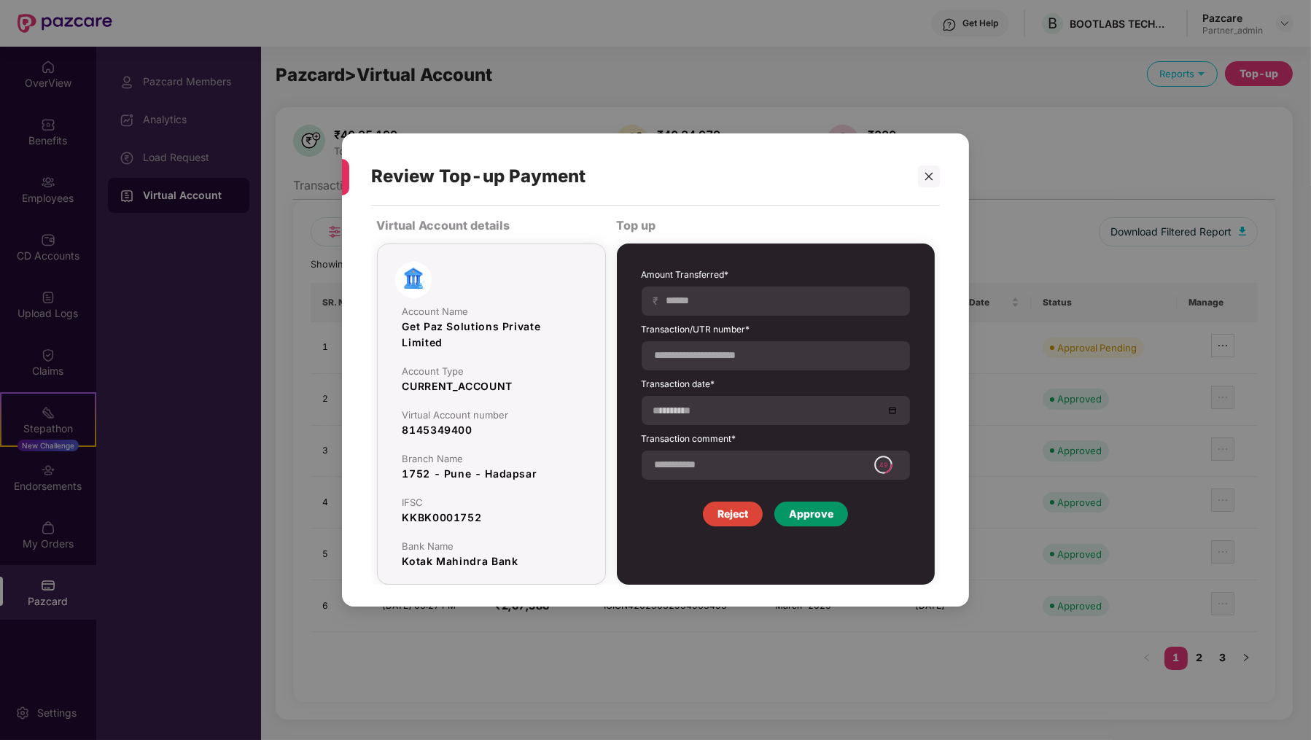
click at [828, 522] on div "Approve" at bounding box center [811, 514] width 74 height 25
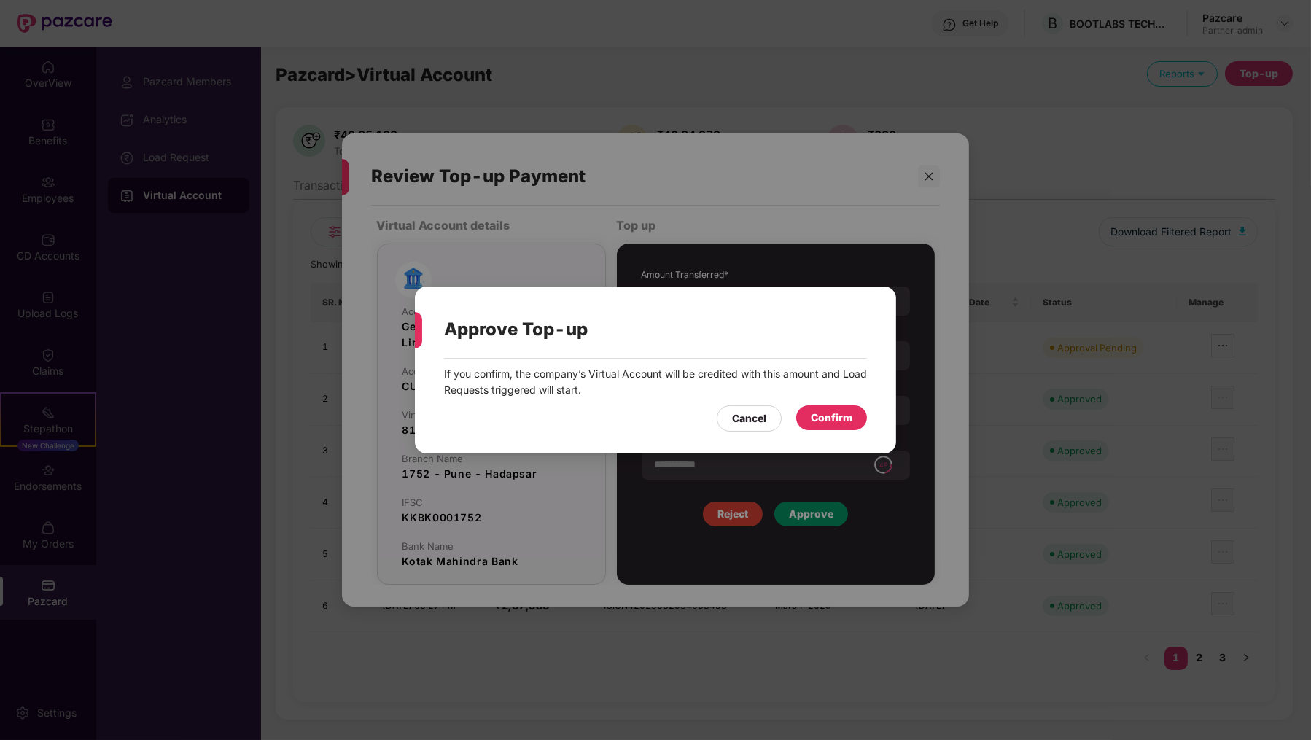
click at [862, 279] on div "Approve Top-up If you confirm, the company’s Virtual Account will be credited w…" at bounding box center [655, 370] width 1311 height 740
click at [755, 413] on div "Cancel" at bounding box center [749, 418] width 34 height 16
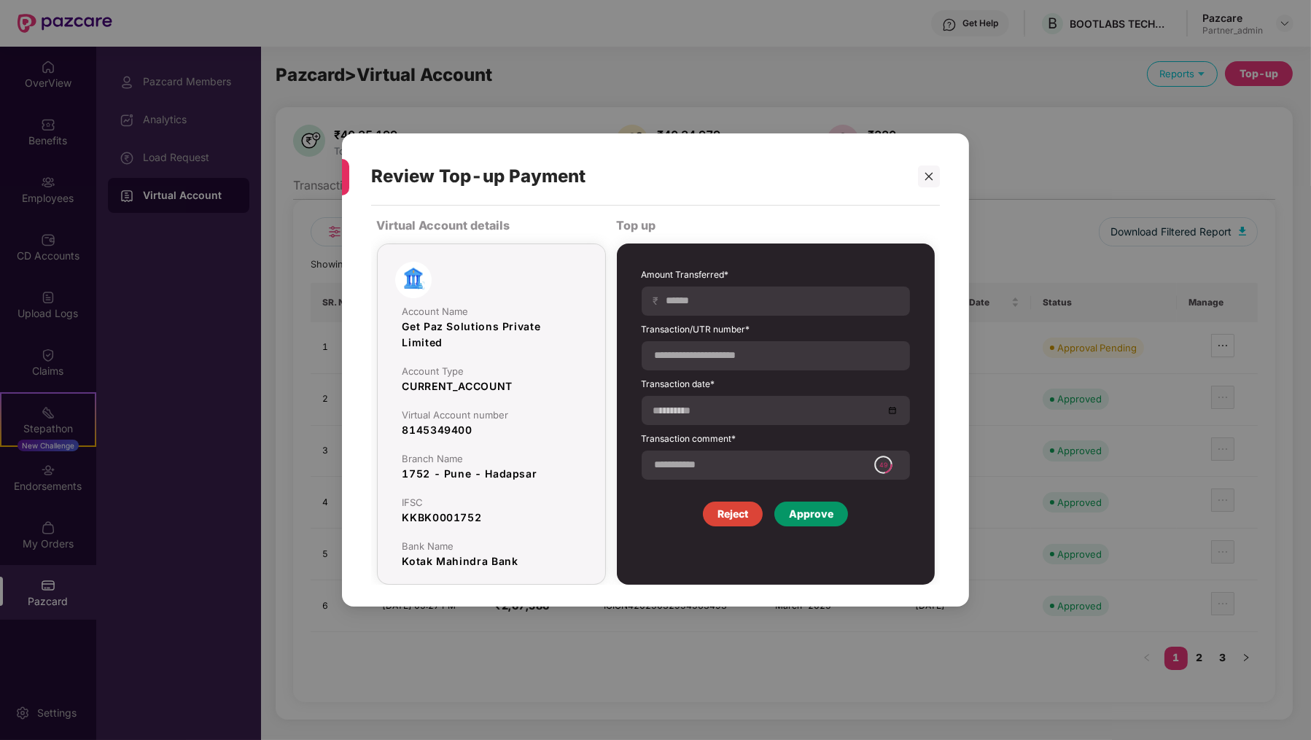
click at [806, 507] on div "Approve" at bounding box center [811, 514] width 44 height 16
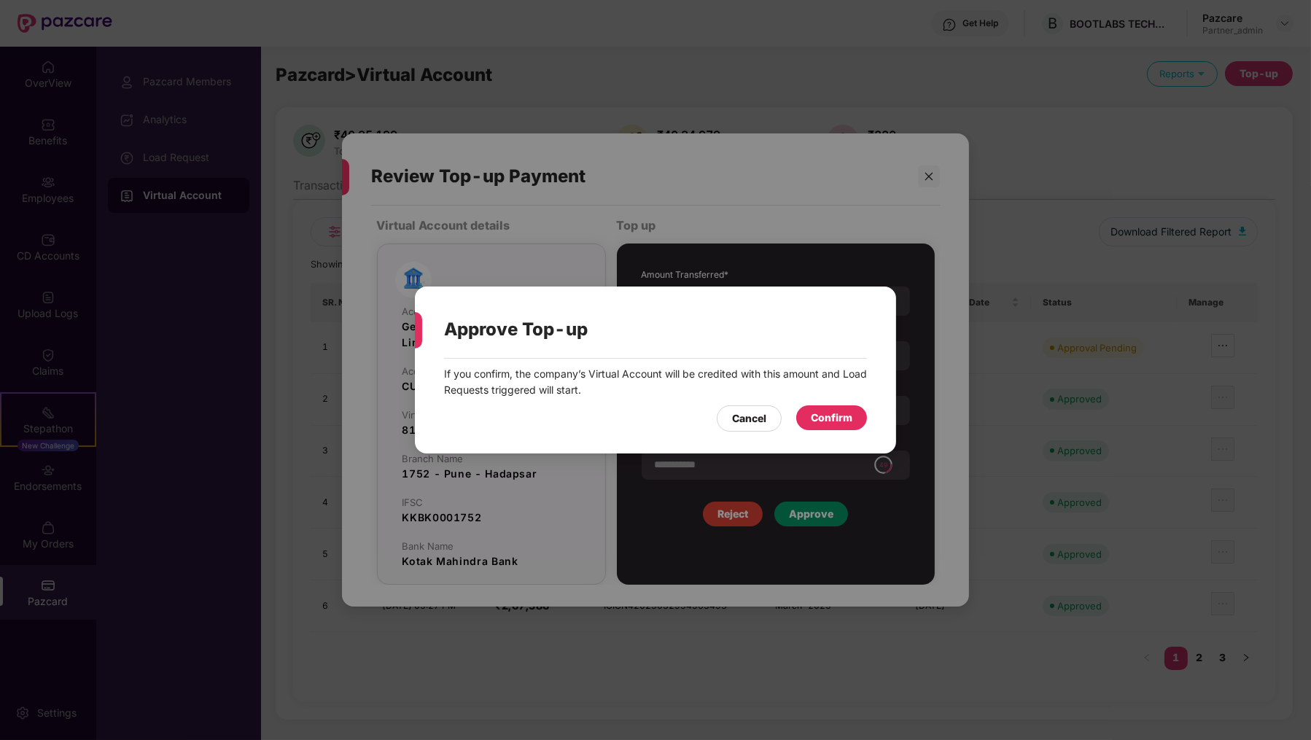
click at [809, 426] on div "Confirm" at bounding box center [831, 417] width 71 height 25
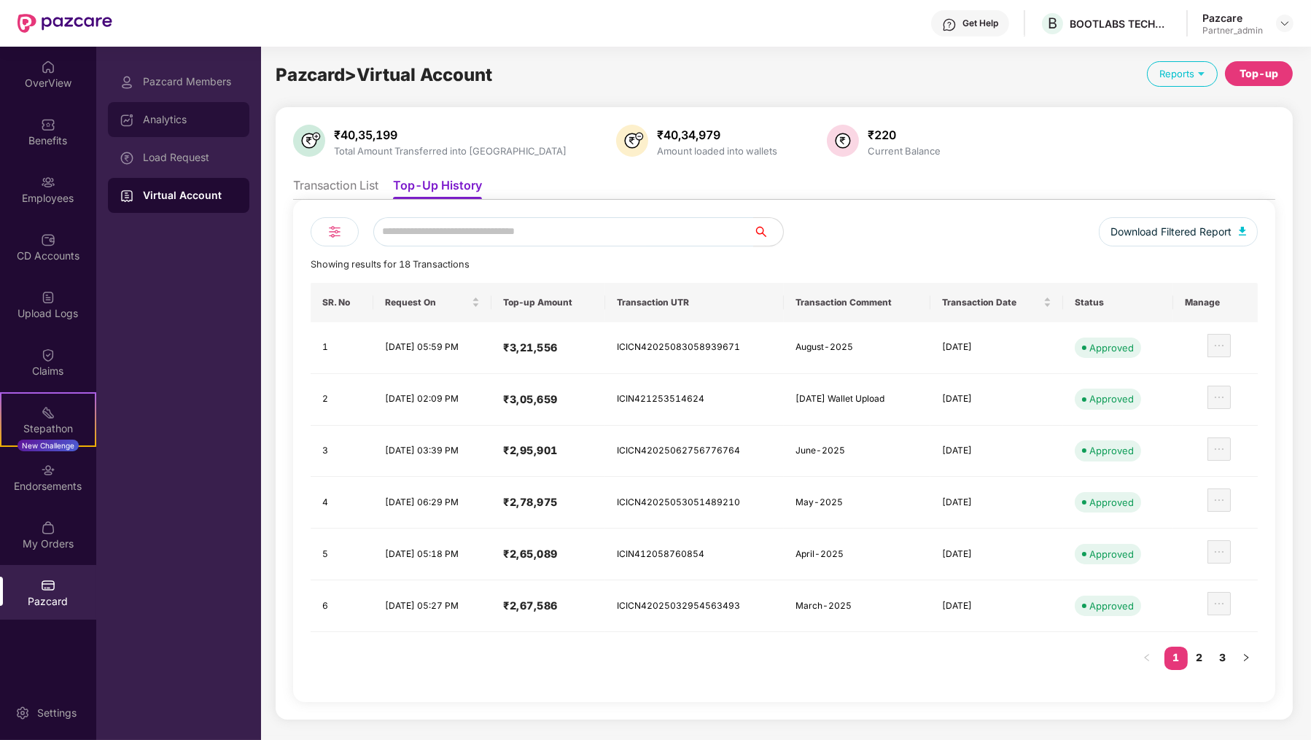
click at [219, 114] on div "Analytics" at bounding box center [190, 120] width 95 height 12
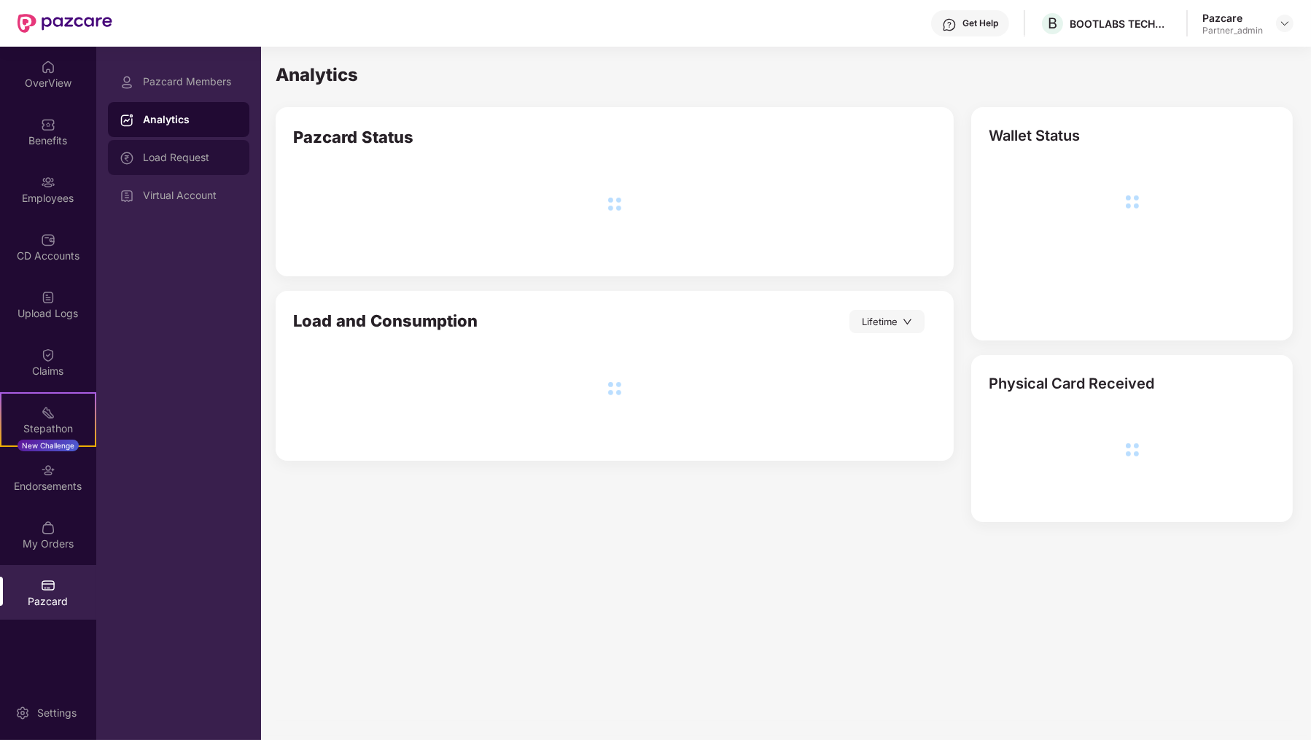
click at [219, 152] on div "Load Request" at bounding box center [190, 158] width 95 height 12
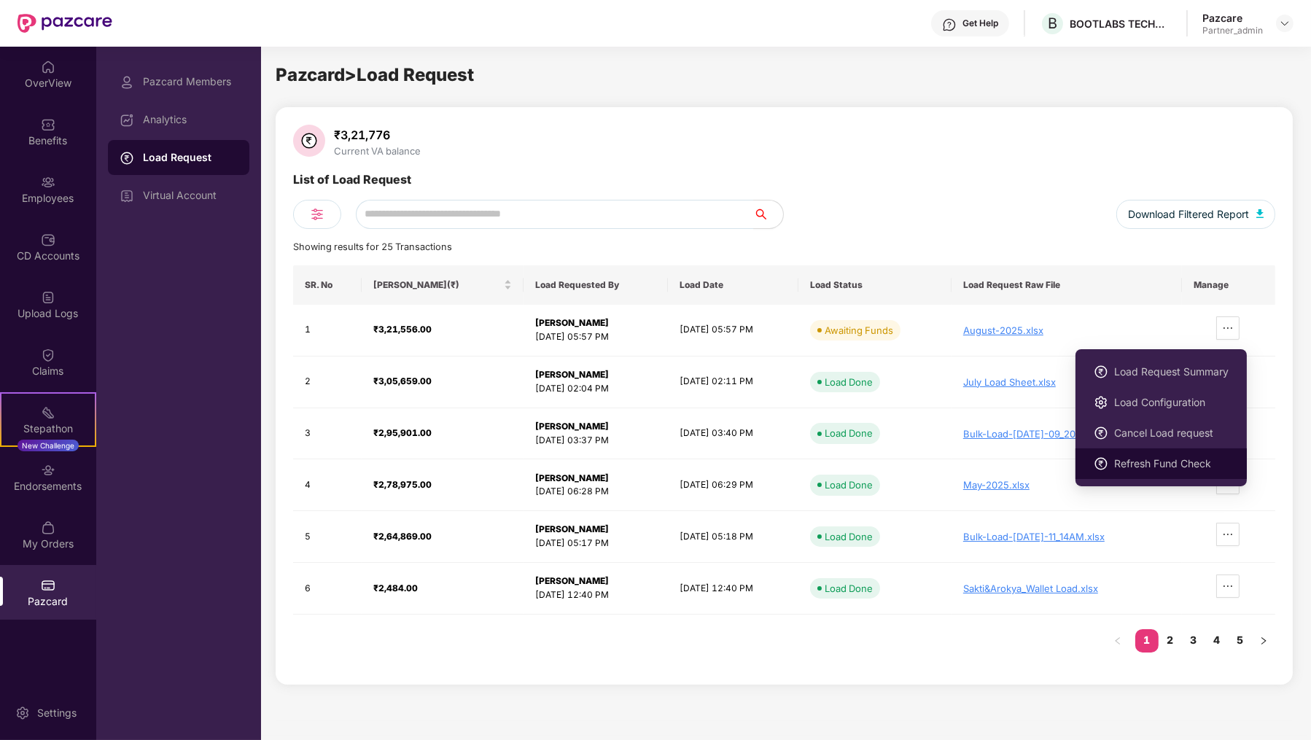
click at [1169, 456] on span "Refresh Fund Check" at bounding box center [1171, 464] width 114 height 16
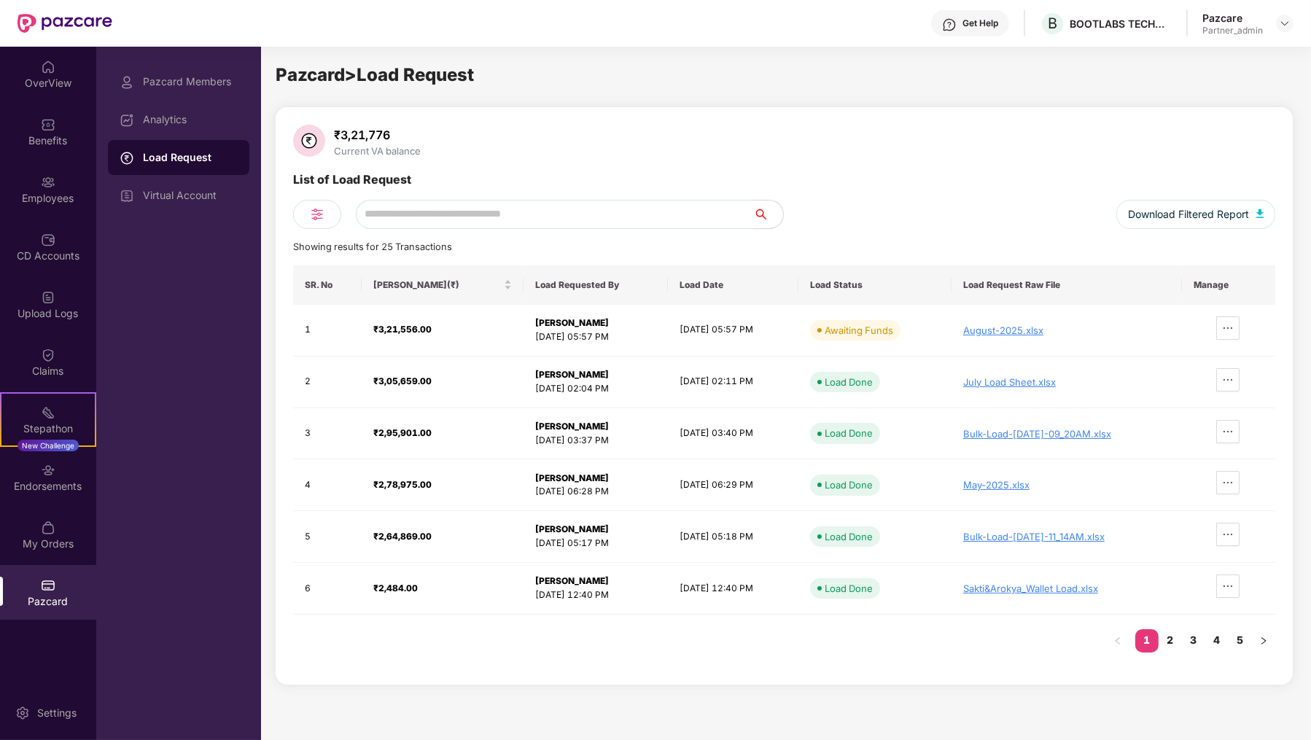
click at [635, 200] on div "List of Load Request" at bounding box center [784, 214] width 982 height 29
click at [472, 156] on div "₹2,53,860 Current VA balance" at bounding box center [784, 142] width 982 height 35
